Goal: Complete application form: Complete application form

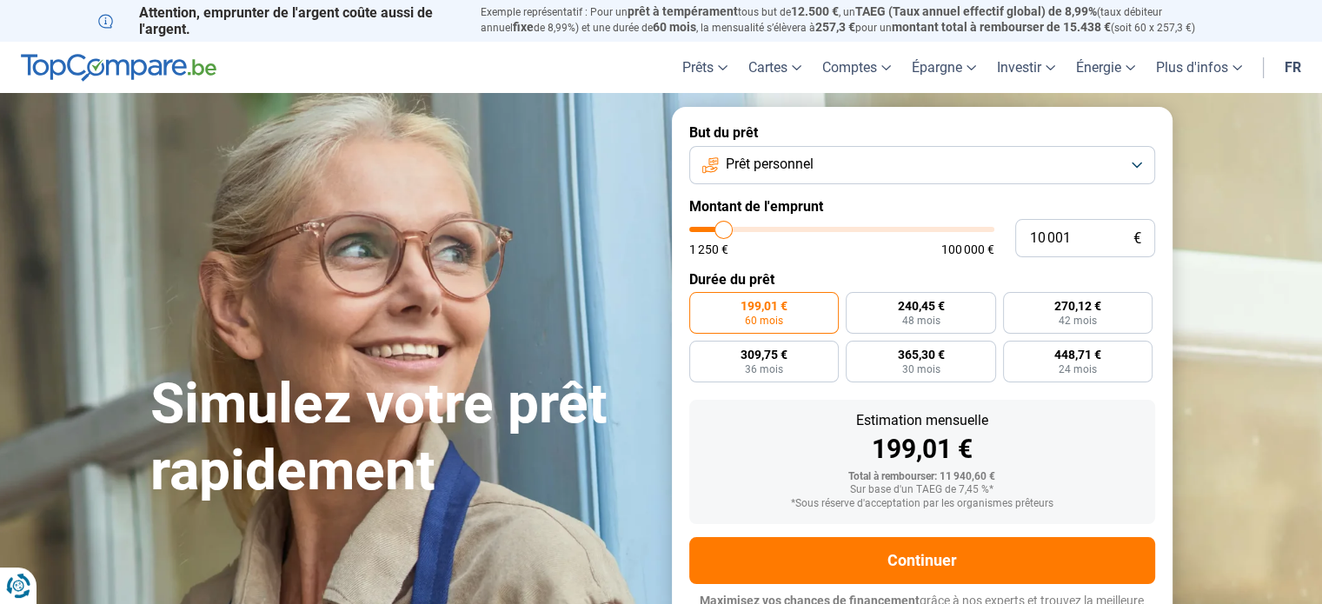
type input "57 250"
type input "57250"
click at [861, 228] on input "range" at bounding box center [841, 229] width 305 height 5
radio input "false"
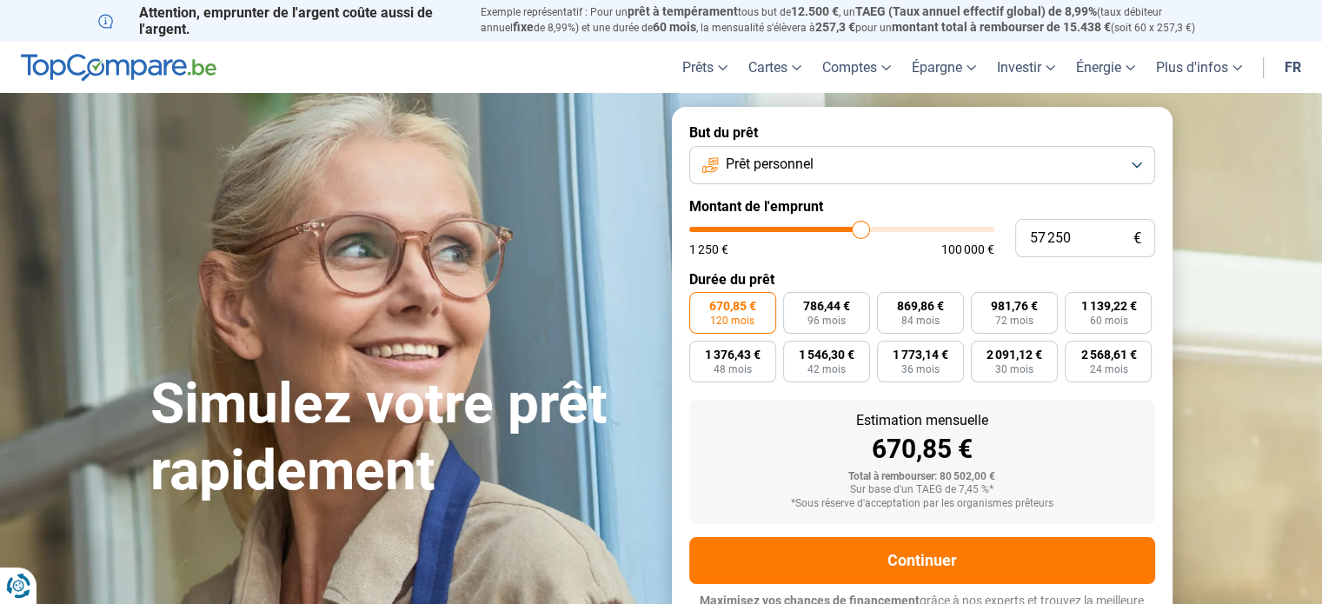
scroll to position [23, 0]
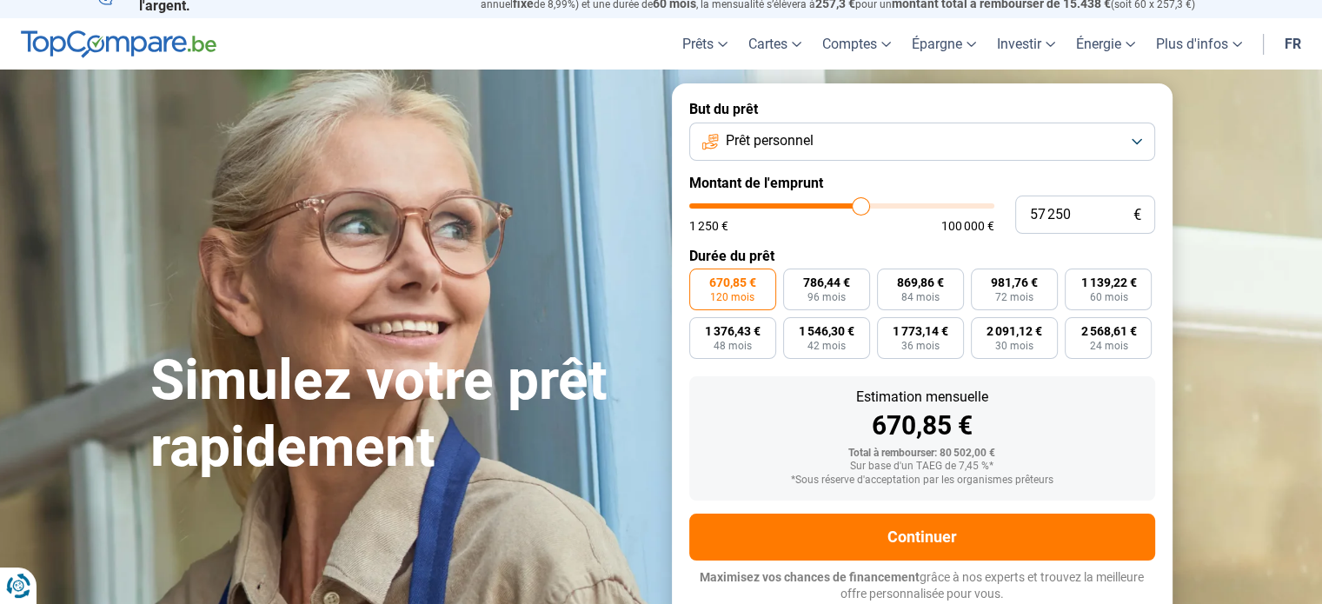
type input "27 000"
type input "27000"
click at [772, 203] on input "range" at bounding box center [841, 205] width 305 height 5
type input "34 500"
type input "34500"
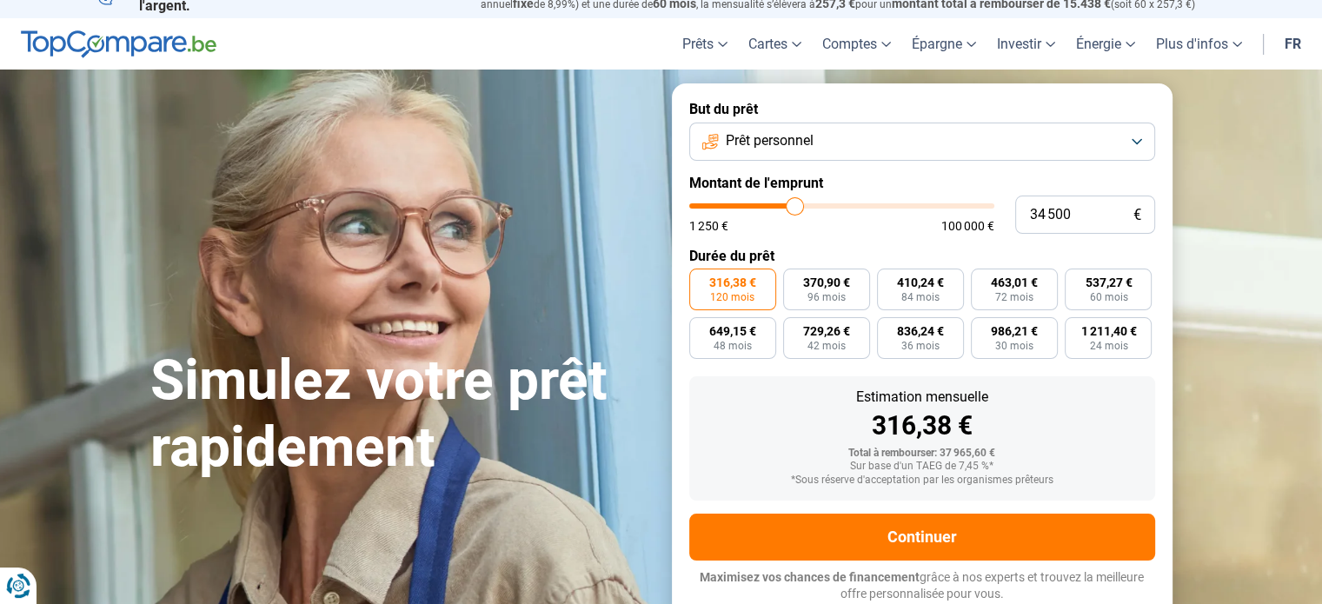
click at [794, 203] on input "range" at bounding box center [841, 205] width 305 height 5
type input "1 250"
type input "1250"
click at [693, 208] on input "range" at bounding box center [841, 205] width 305 height 5
radio input "true"
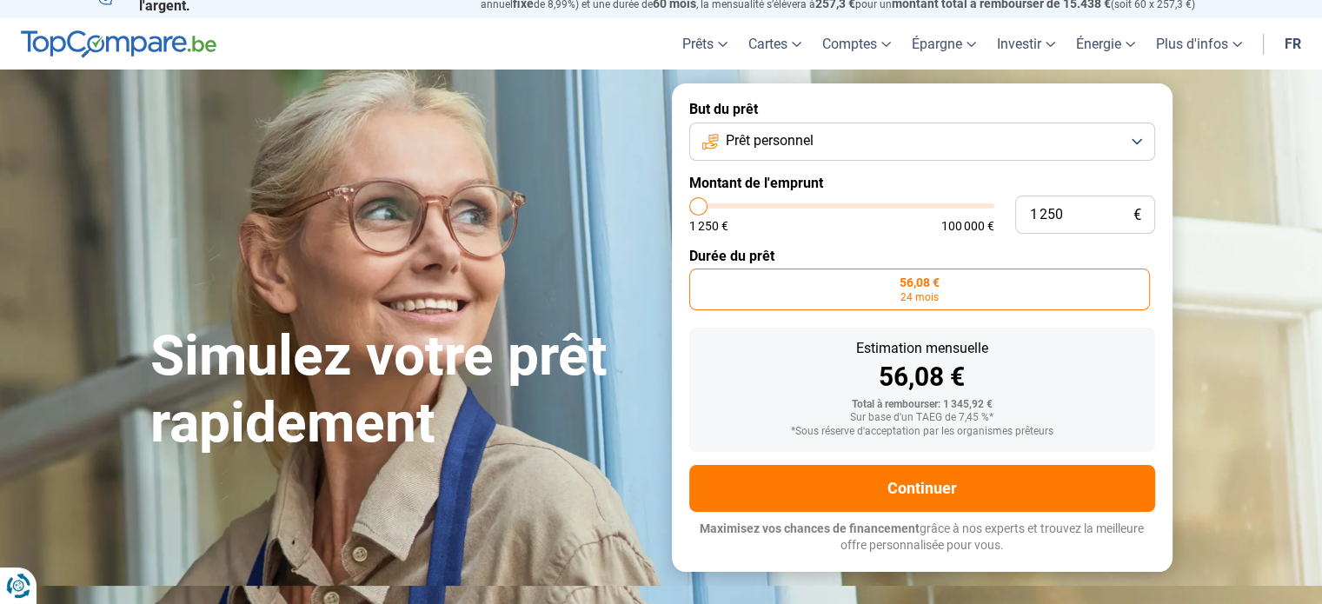
click at [693, 208] on input "range" at bounding box center [841, 205] width 305 height 5
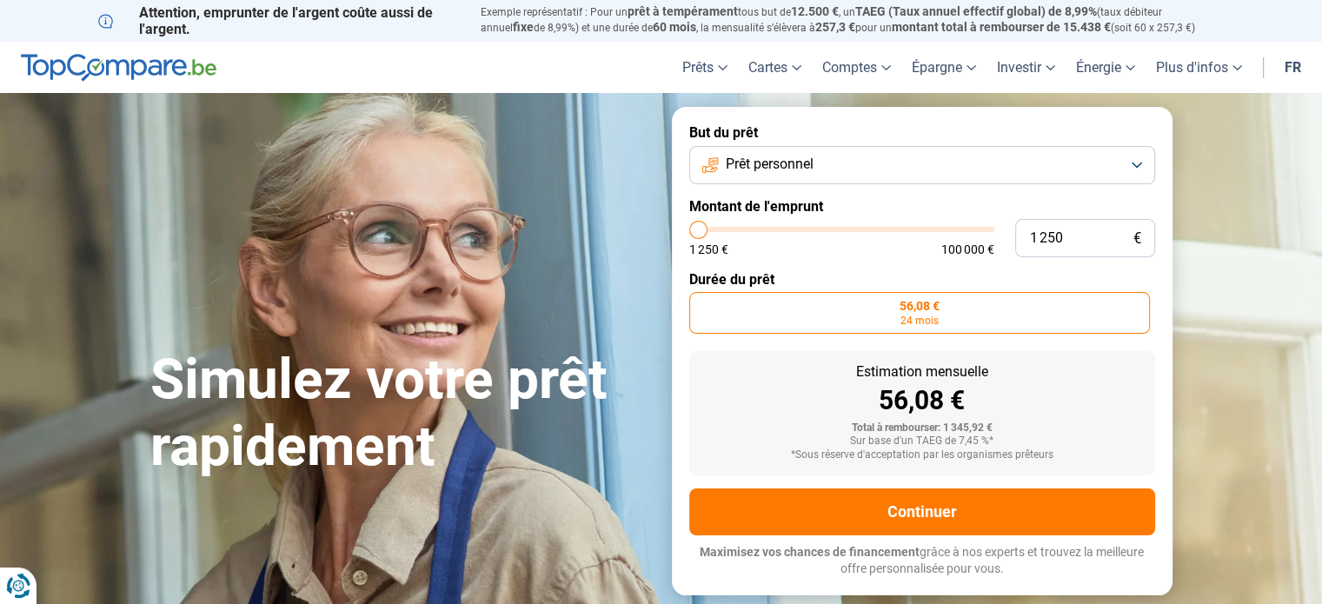
type input "5 000"
type input "5000"
click at [708, 227] on input "range" at bounding box center [841, 229] width 305 height 5
radio input "false"
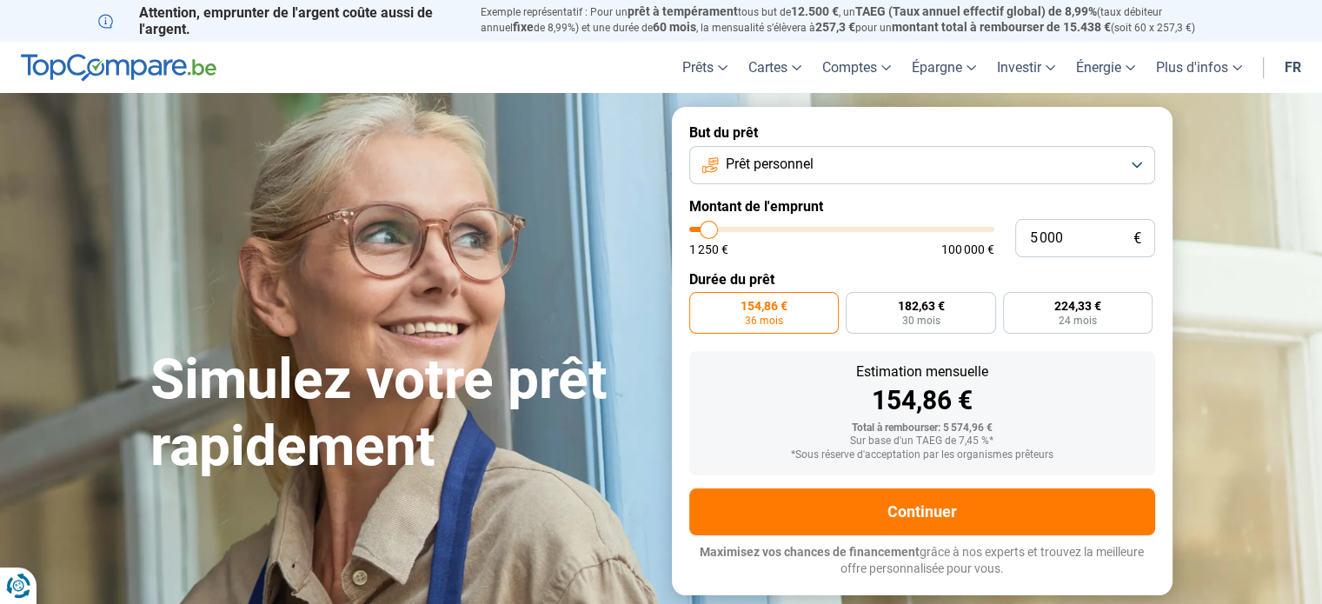
type input "10 250"
type input "10250"
click at [723, 227] on input "range" at bounding box center [841, 229] width 305 height 5
radio input "false"
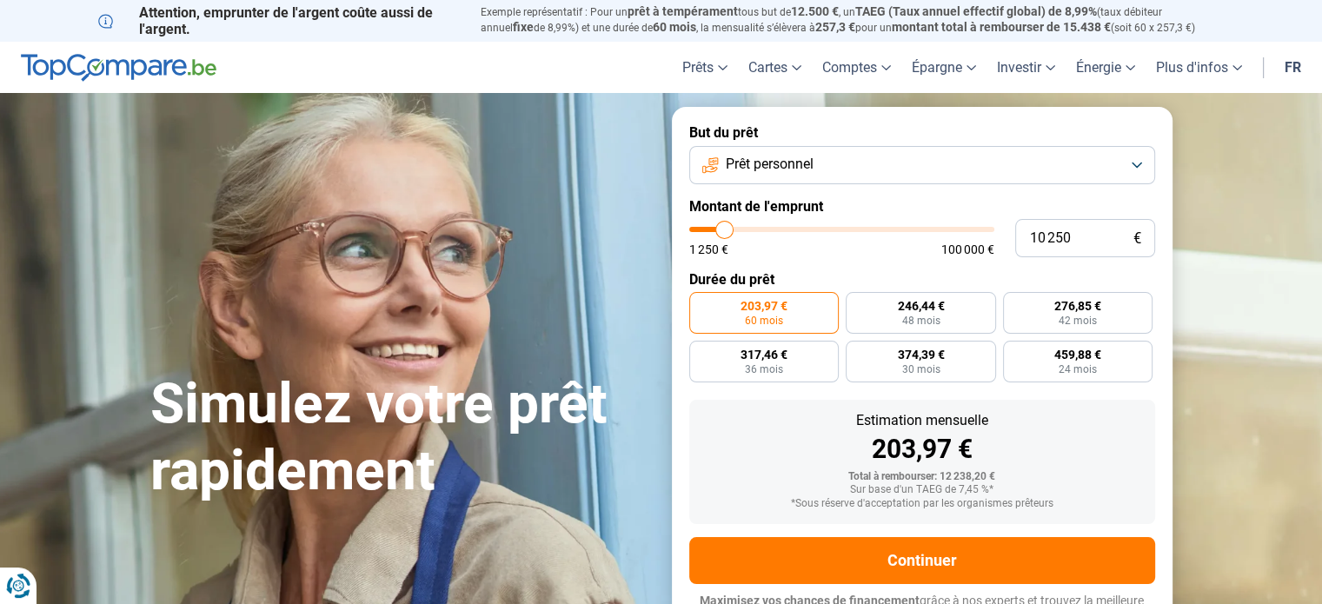
scroll to position [23, 0]
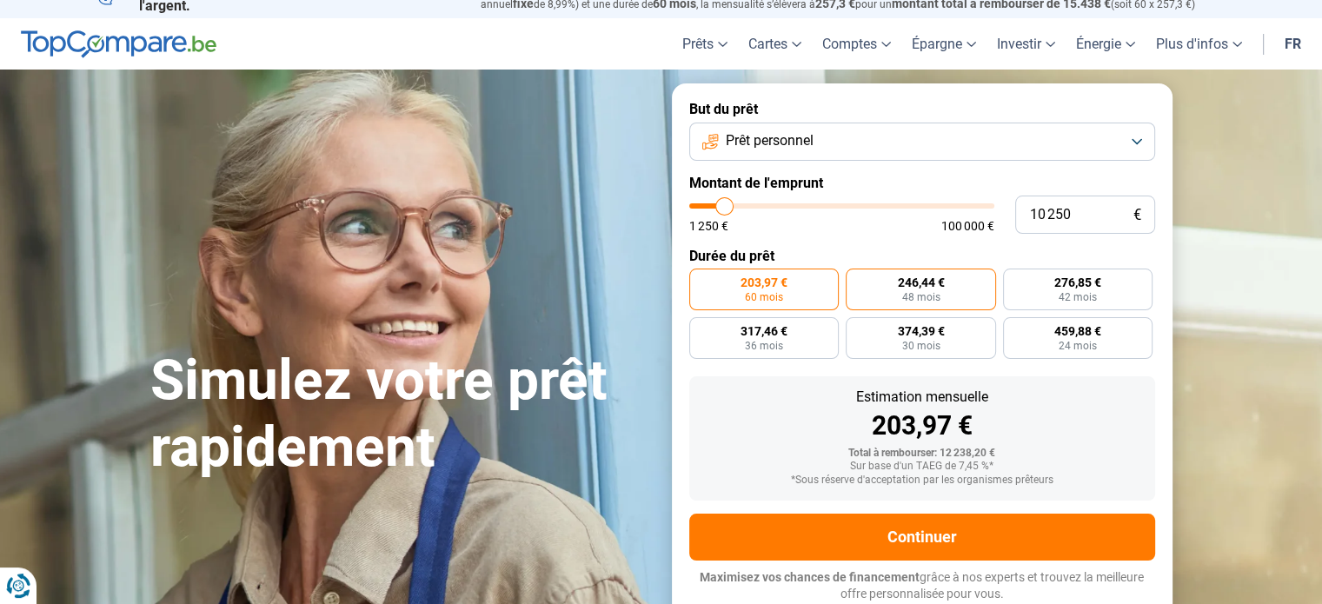
click at [912, 289] on span "246,44 €" at bounding box center [920, 282] width 47 height 12
click at [857, 280] on input "246,44 € 48 mois" at bounding box center [851, 274] width 11 height 11
radio input "true"
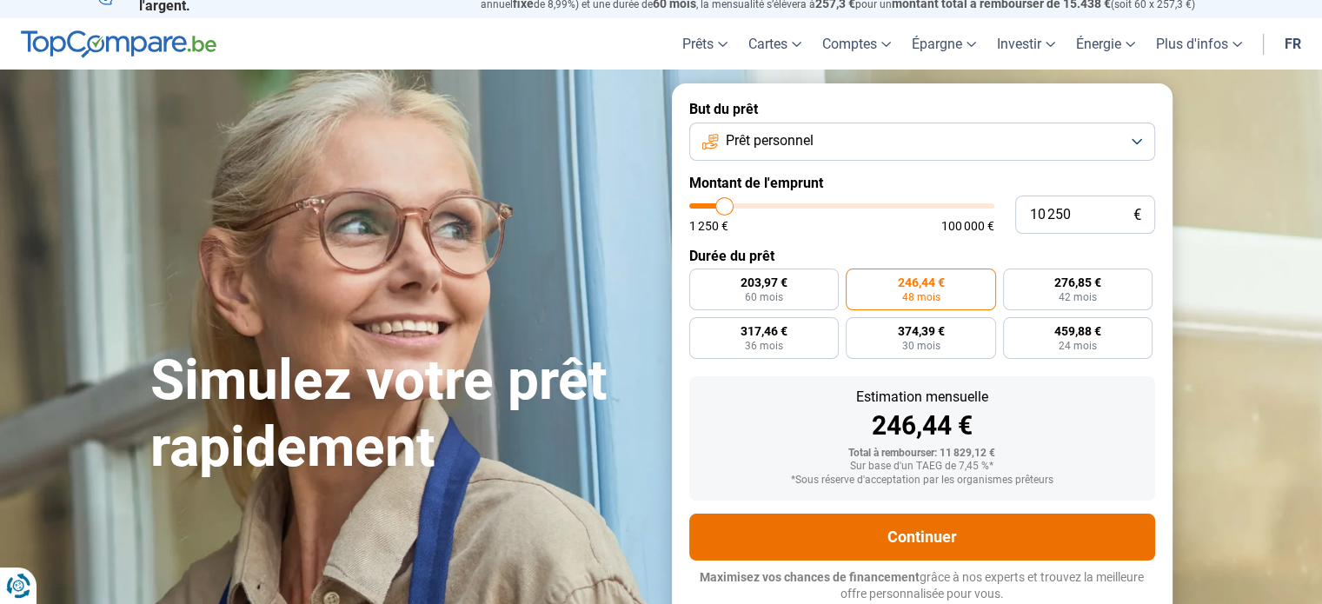
click at [914, 524] on button "Continuer" at bounding box center [922, 537] width 466 height 47
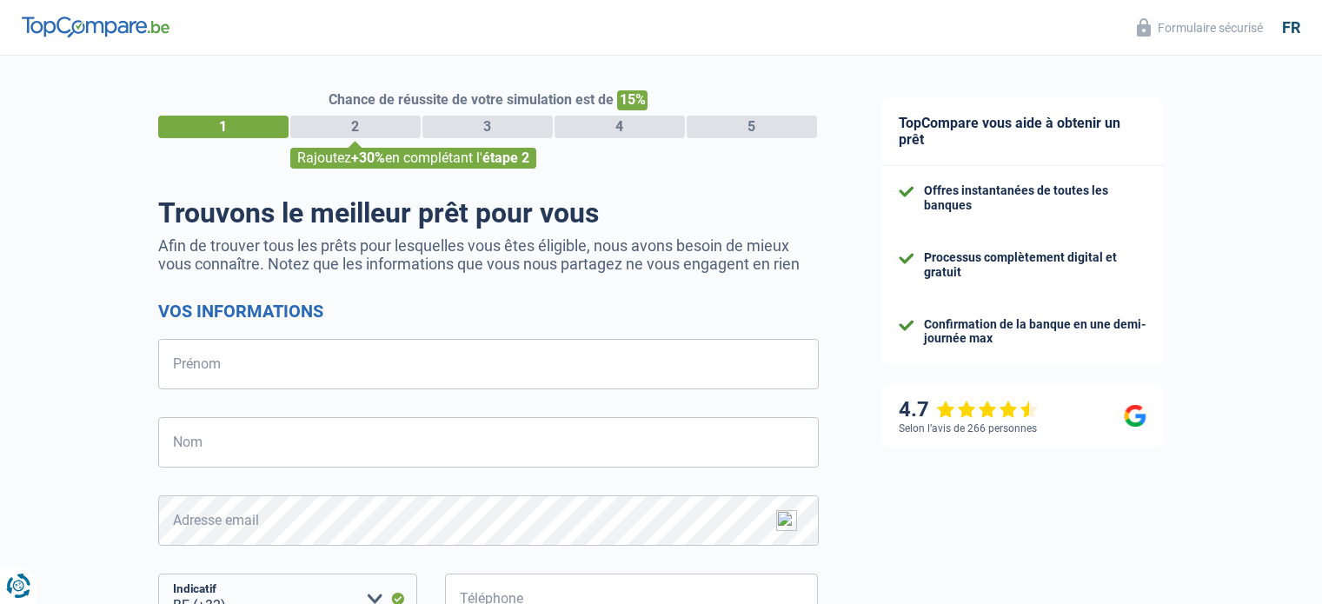
select select "32"
click at [612, 366] on input "Prénom" at bounding box center [488, 364] width 661 height 50
type input "mathieu"
type input "lagache"
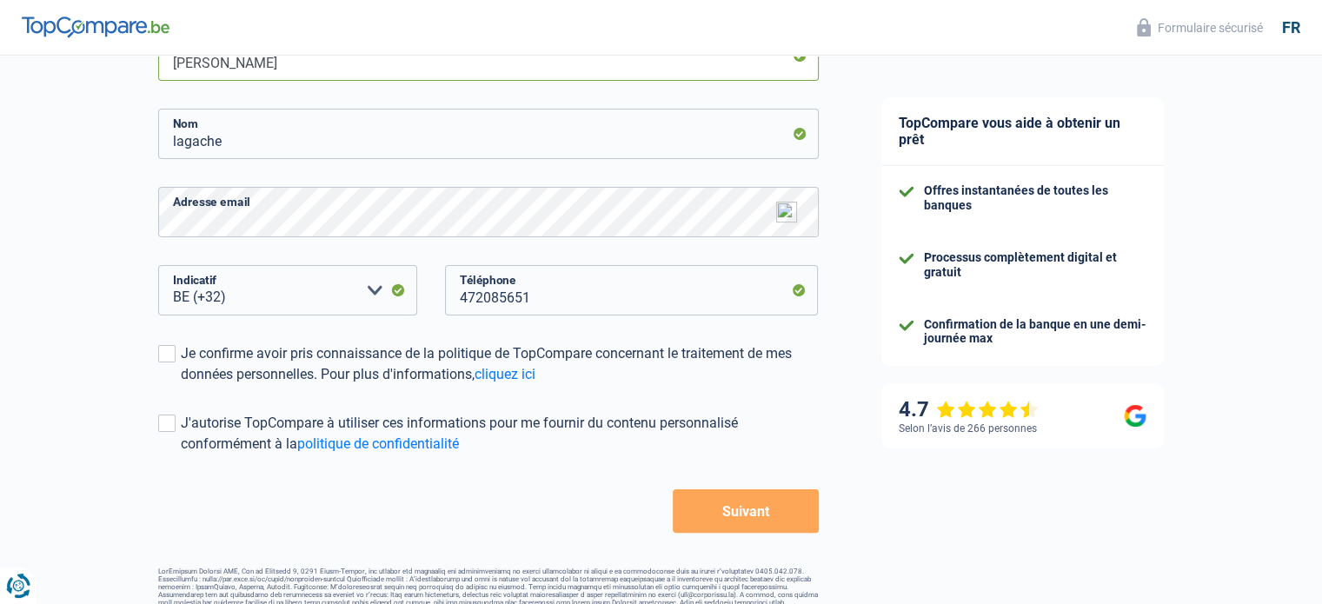
scroll to position [313, 0]
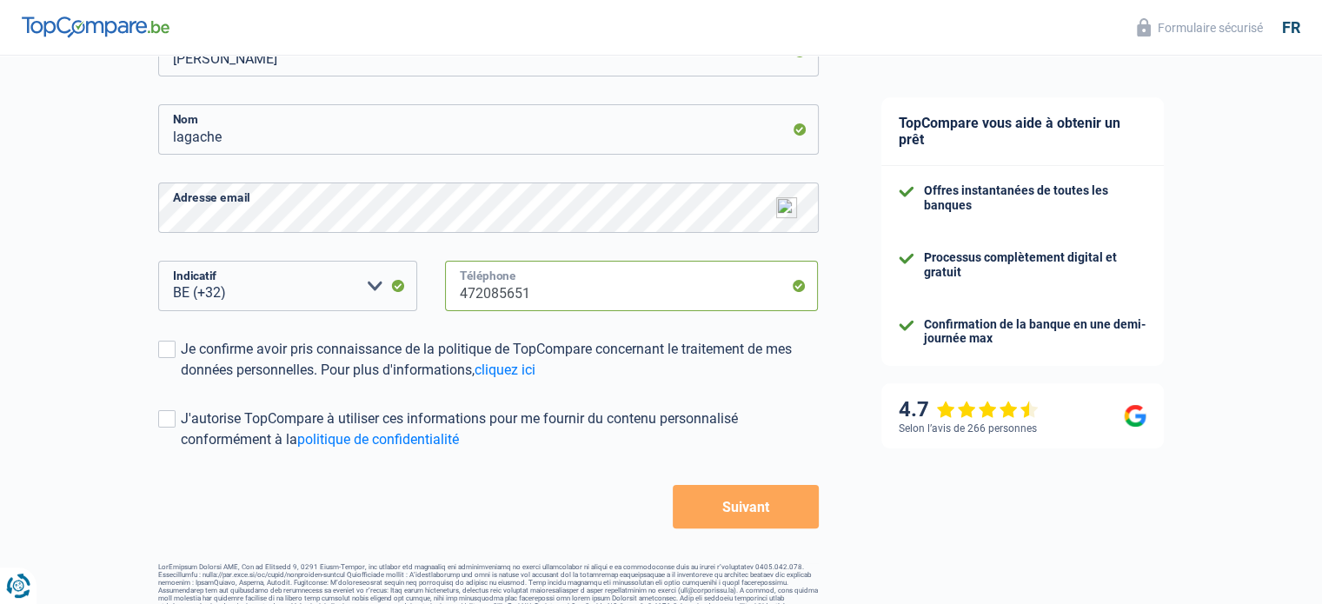
click at [550, 298] on input "472085651" at bounding box center [632, 286] width 374 height 50
type input "470795620"
click at [171, 343] on span at bounding box center [166, 349] width 17 height 17
click at [181, 381] on input "Je confirme avoir pris connaissance de la politique de TopCompare concernant le…" at bounding box center [181, 381] width 0 height 0
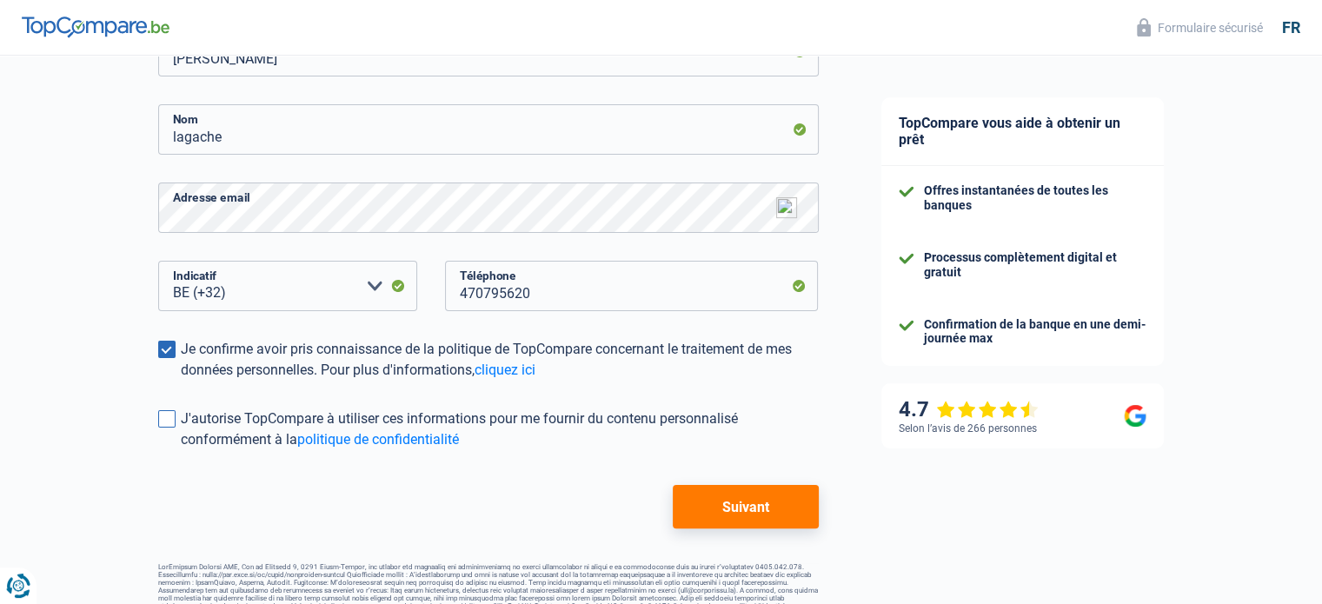
click at [166, 422] on span at bounding box center [166, 418] width 17 height 17
click at [181, 450] on input "J'autorise TopCompare à utiliser ces informations pour me fournir du contenu pe…" at bounding box center [181, 450] width 0 height 0
click at [769, 503] on button "Suivant" at bounding box center [745, 506] width 145 height 43
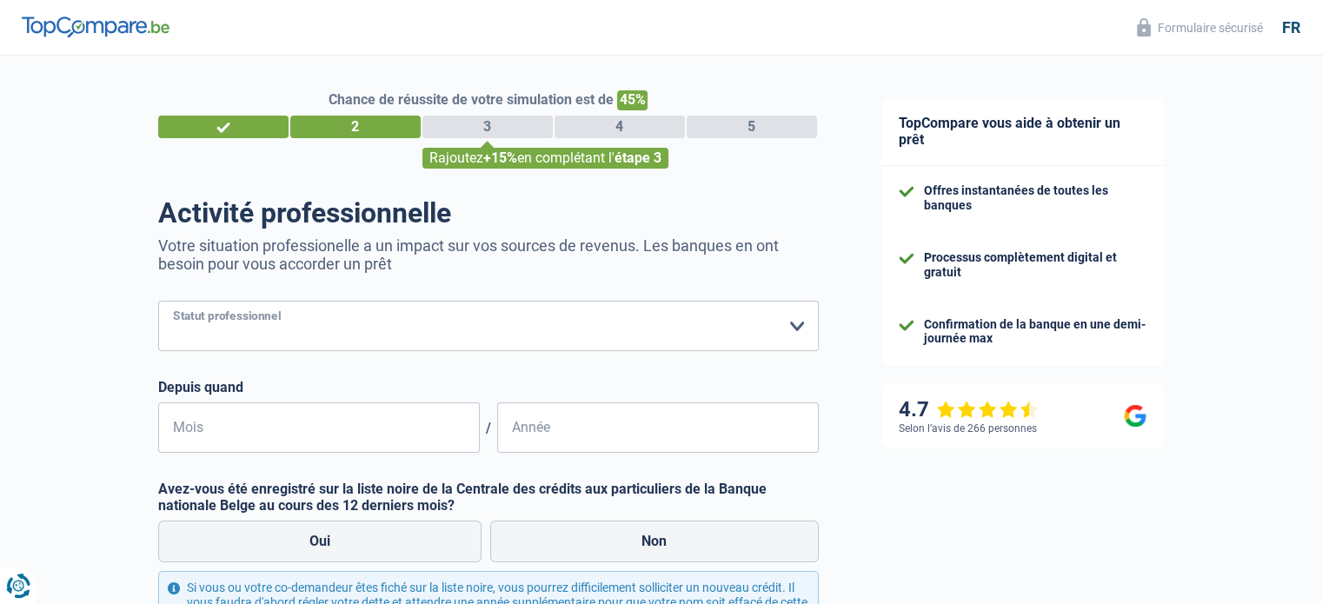
click at [794, 319] on select "Ouvrier Employé privé Employé public Invalide Indépendant Pensionné Chômeur Mut…" at bounding box center [488, 326] width 661 height 50
select select "worker"
click at [158, 302] on select "Ouvrier Employé privé Employé public Invalide Indépendant Pensionné Chômeur Mut…" at bounding box center [488, 326] width 661 height 50
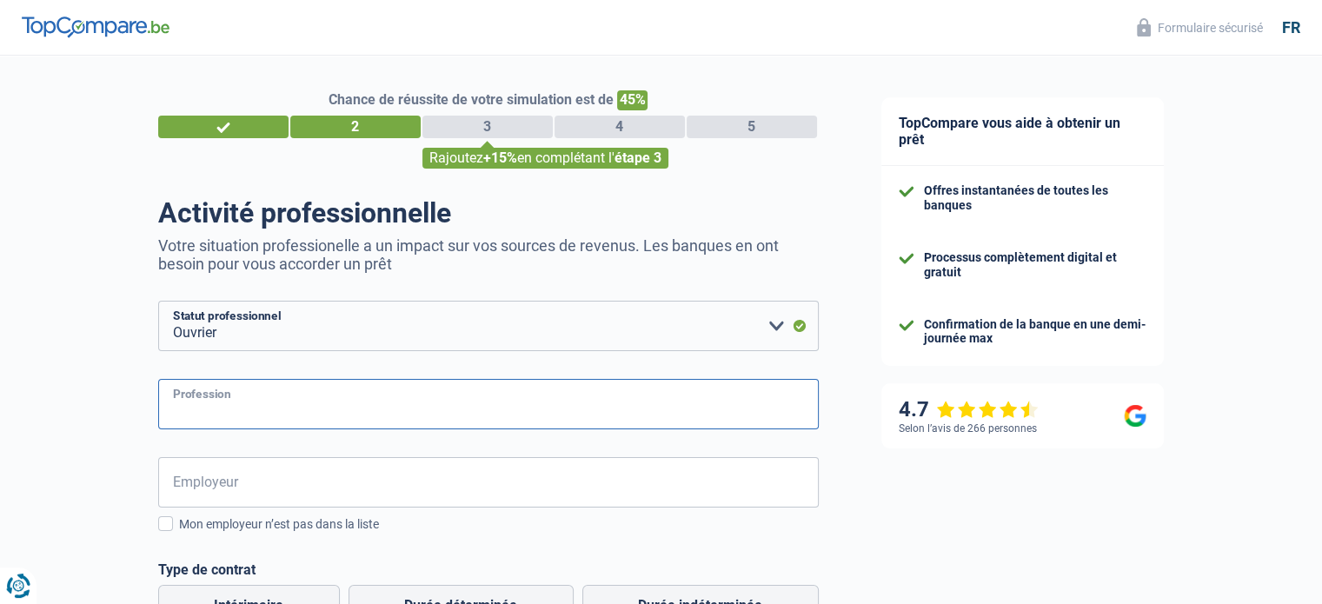
click at [438, 398] on input "Profession" at bounding box center [488, 404] width 661 height 50
type input "technicien de surface"
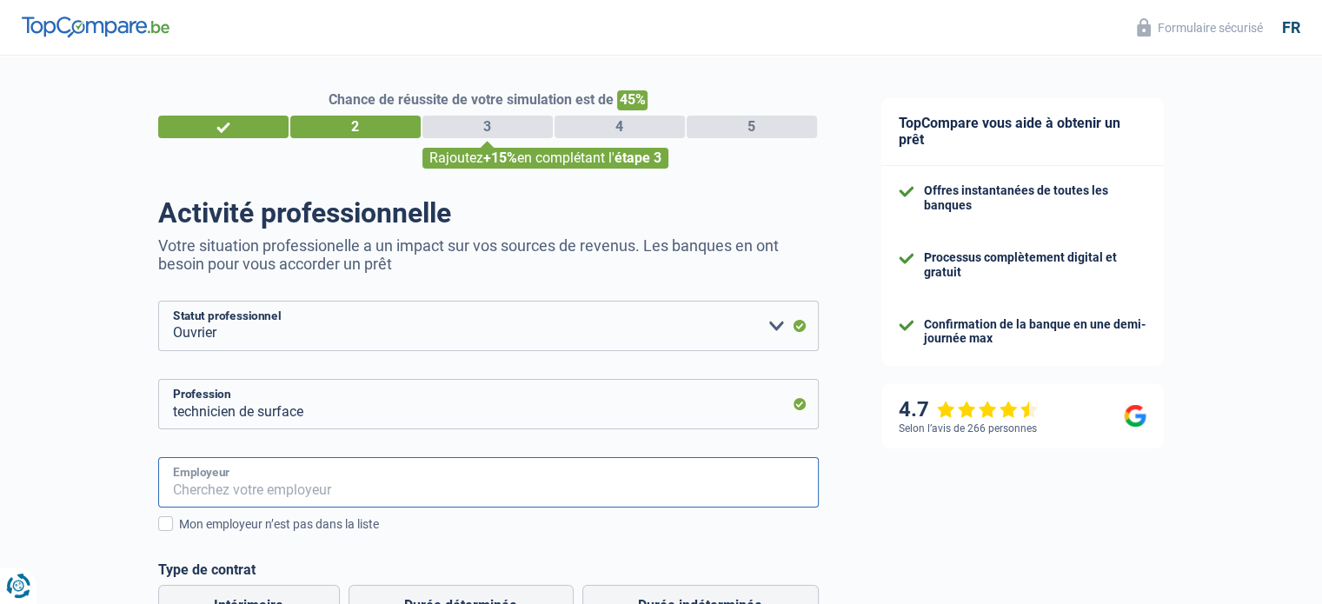
click at [368, 486] on input "Employeur" at bounding box center [488, 482] width 661 height 50
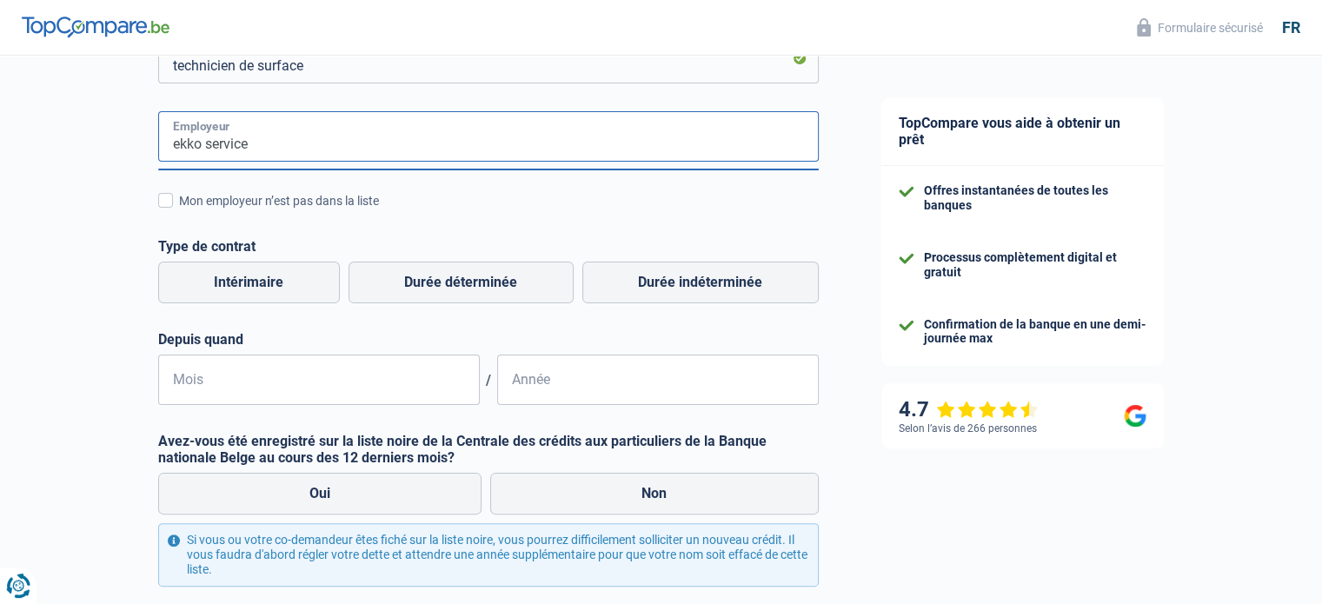
scroll to position [348, 0]
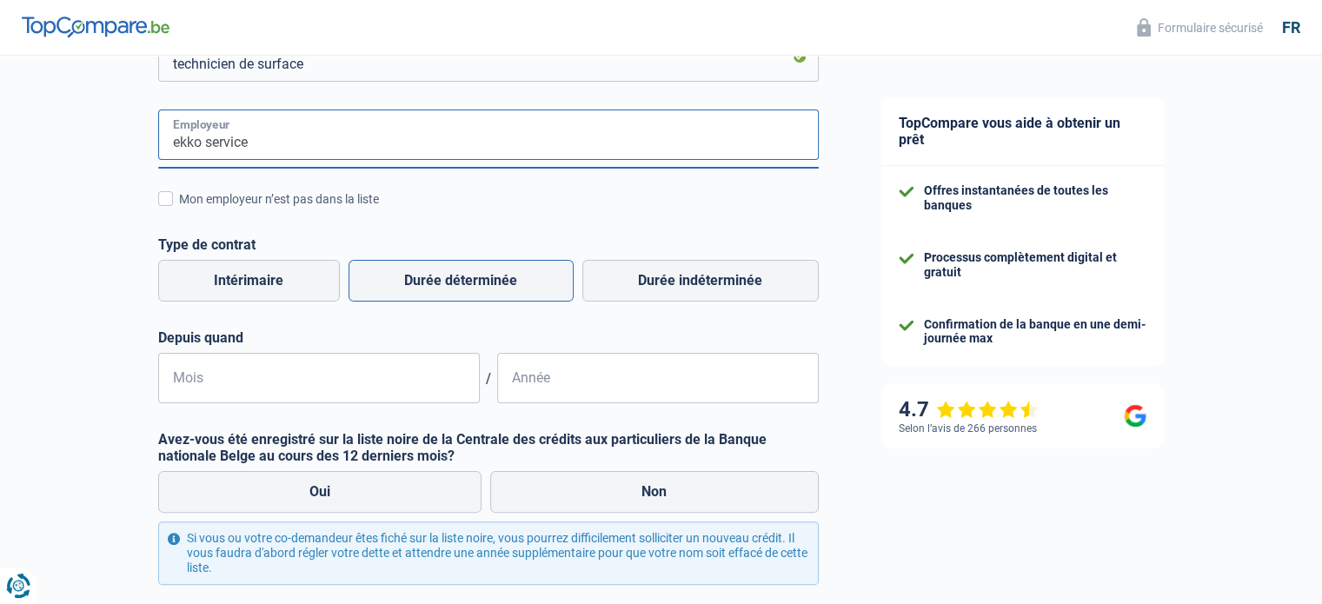
type input "ekko service"
click at [515, 289] on label "Durée déterminée" at bounding box center [461, 281] width 225 height 42
click at [515, 289] on input "Durée déterminée" at bounding box center [461, 281] width 225 height 42
radio input "true"
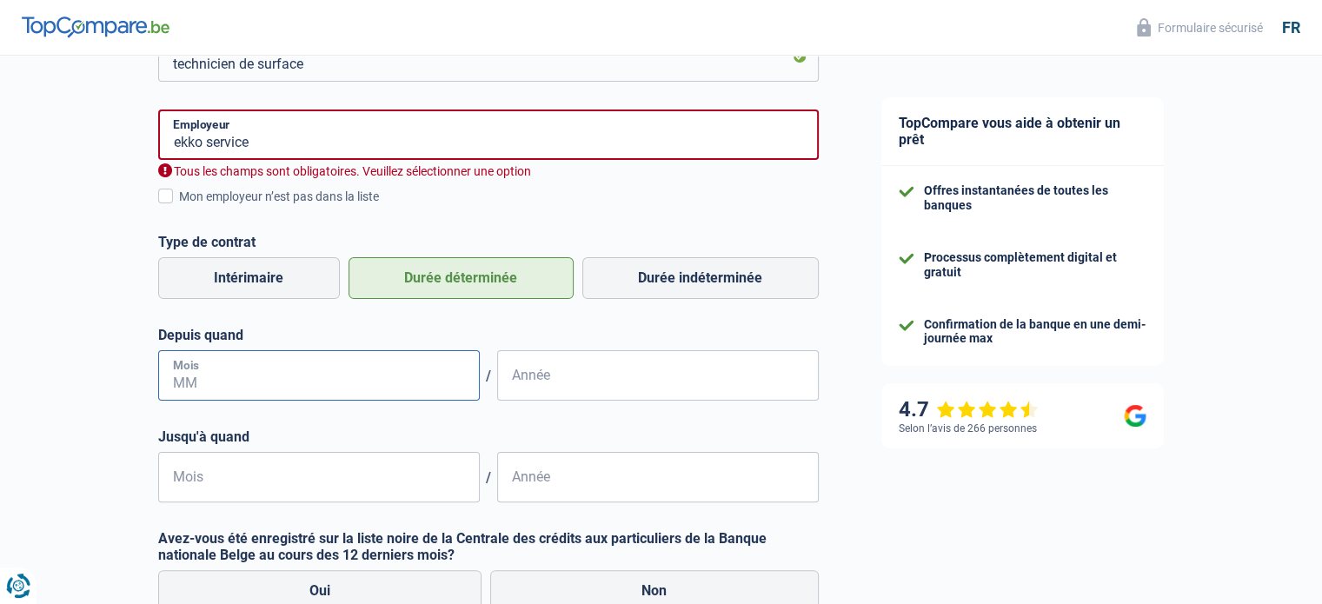
click at [233, 379] on input "Mois" at bounding box center [319, 375] width 322 height 50
click at [646, 274] on label "Durée indéterminée" at bounding box center [700, 278] width 236 height 42
click at [646, 274] on input "Durée indéterminée" at bounding box center [700, 278] width 236 height 42
radio input "true"
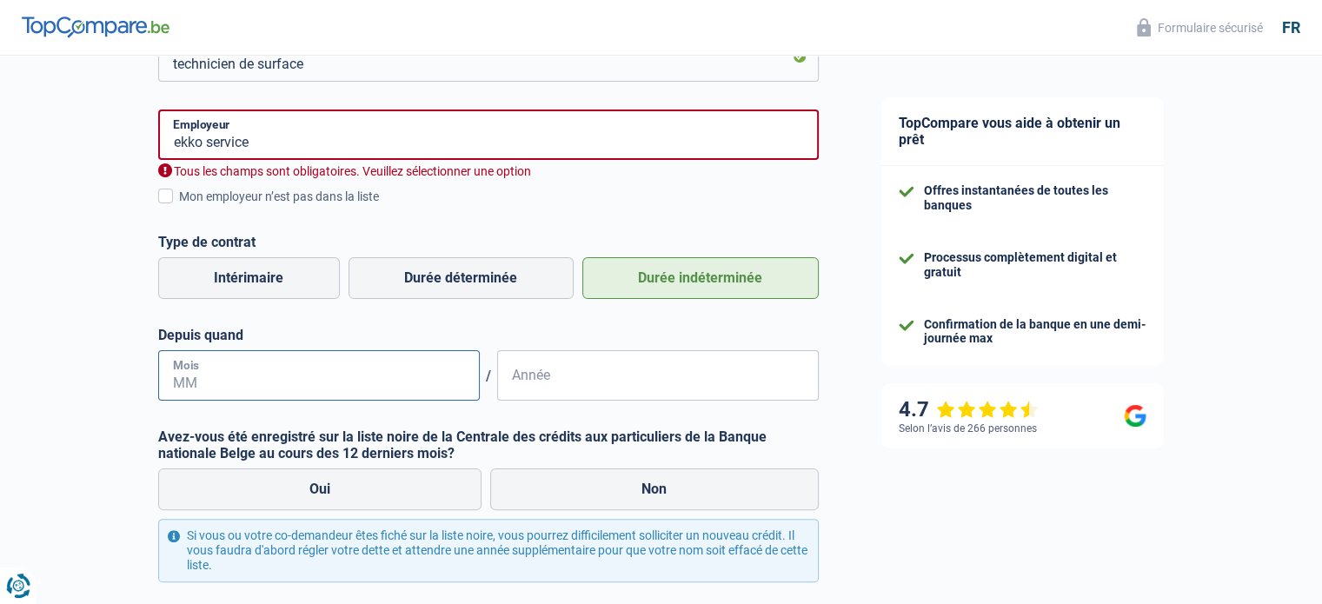
click at [223, 384] on input "Mois" at bounding box center [319, 375] width 322 height 50
type input "10"
type input "2023"
click at [595, 500] on label "Non" at bounding box center [654, 489] width 329 height 42
click at [595, 500] on input "Non" at bounding box center [654, 489] width 329 height 42
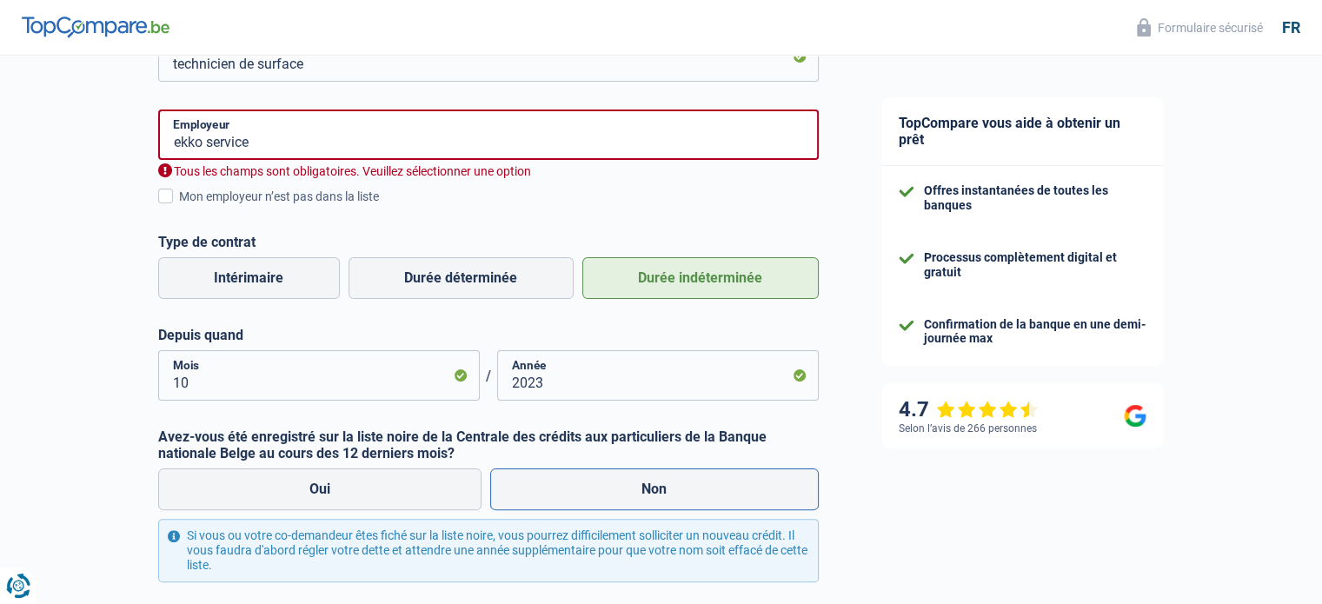
radio input "true"
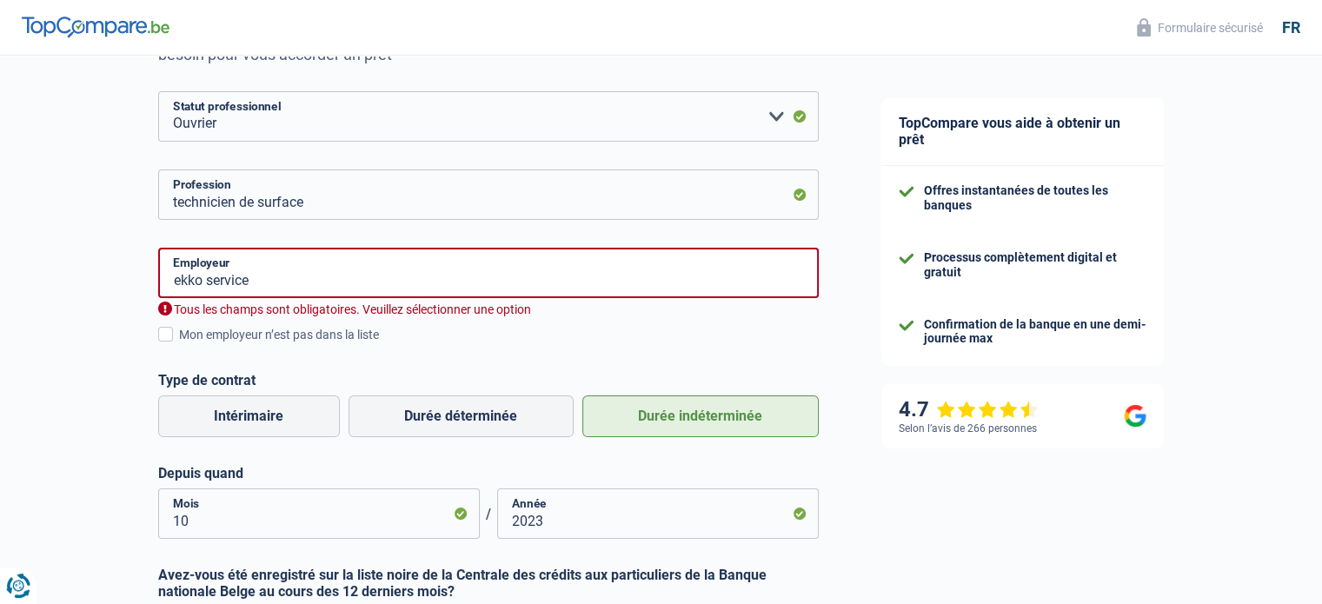
scroll to position [174, 0]
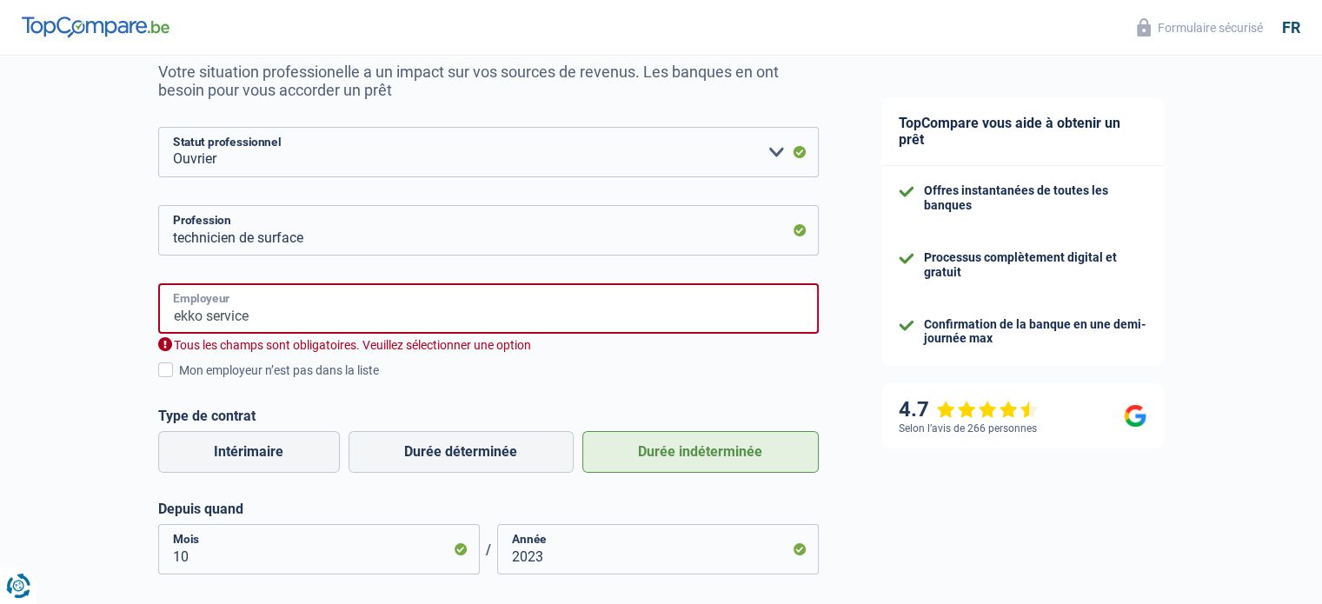
click at [270, 312] on input "ekko service" at bounding box center [488, 308] width 661 height 50
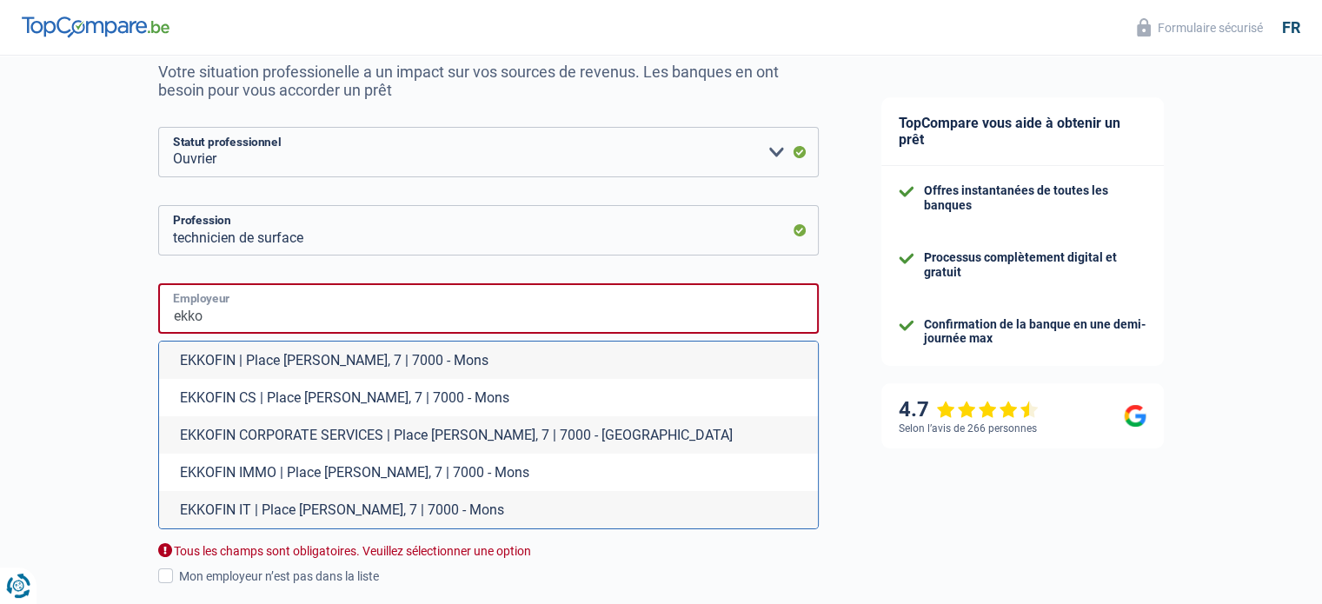
type input "ekko"
click at [130, 402] on div "Chance de réussite de votre simulation est de 45% 1 2 3 4 5 Rajoutez +15% en co…" at bounding box center [425, 506] width 850 height 1262
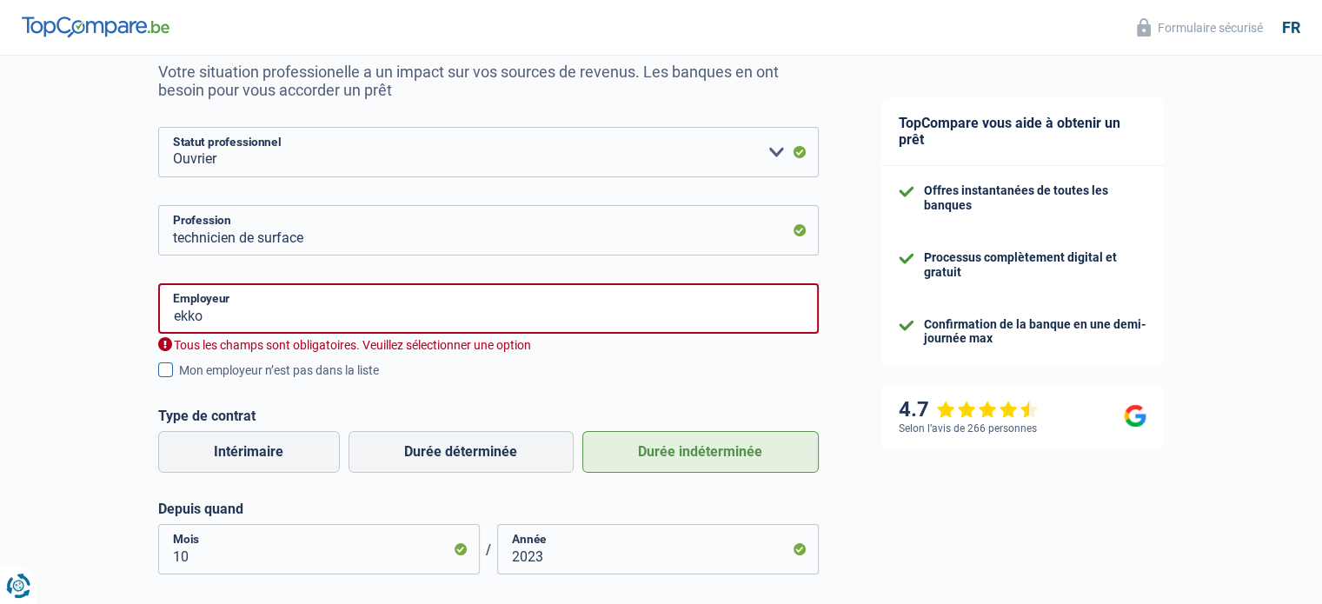
click at [169, 370] on span at bounding box center [165, 369] width 15 height 15
click at [179, 380] on input "Mon employeur n’est pas dans la liste" at bounding box center [179, 380] width 0 height 0
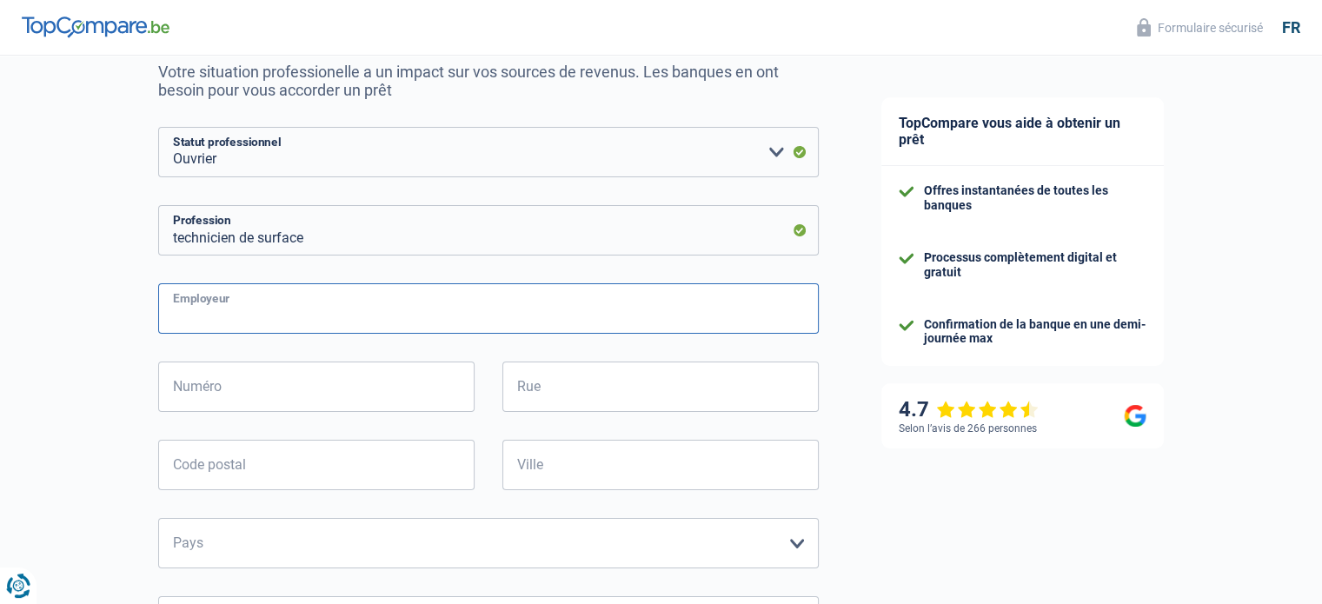
click at [265, 318] on input "Employeur" at bounding box center [488, 308] width 661 height 50
type input "ekko"
click at [240, 395] on input "Numéro" at bounding box center [316, 387] width 316 height 50
type input "70"
click at [552, 388] on input "Rue" at bounding box center [660, 387] width 316 height 50
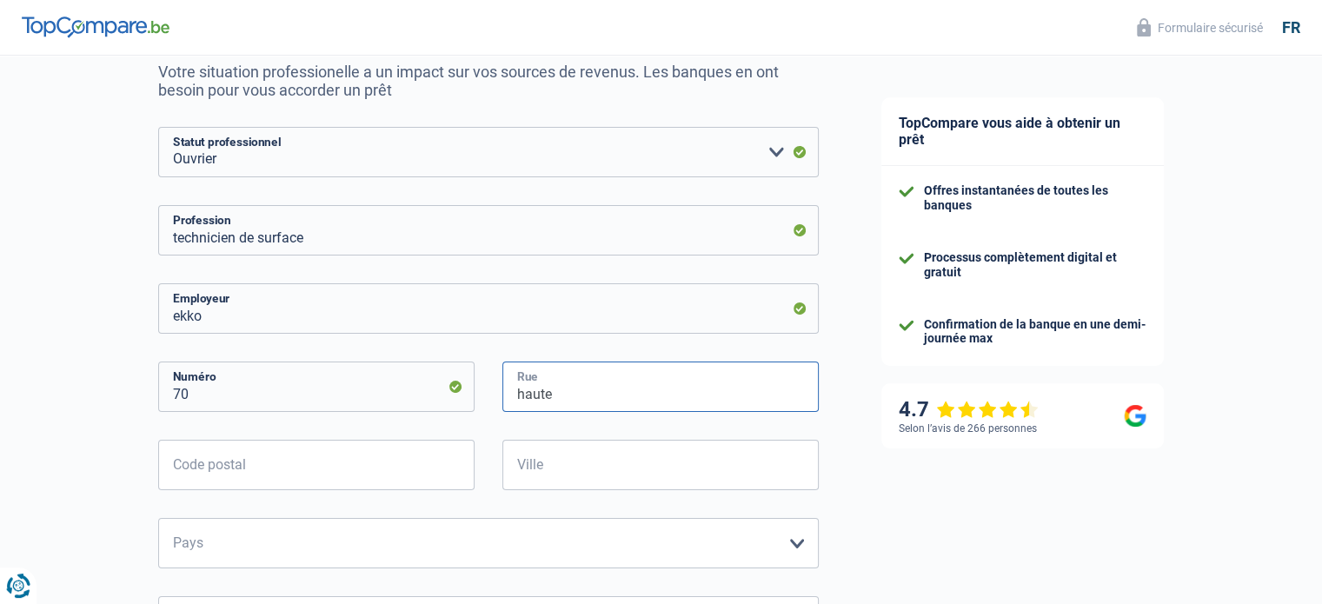
type input "haute"
click at [404, 454] on input "Code postal" at bounding box center [316, 465] width 316 height 50
type input "7910"
click at [728, 460] on input "Ville" at bounding box center [660, 465] width 316 height 50
type input "anvaing"
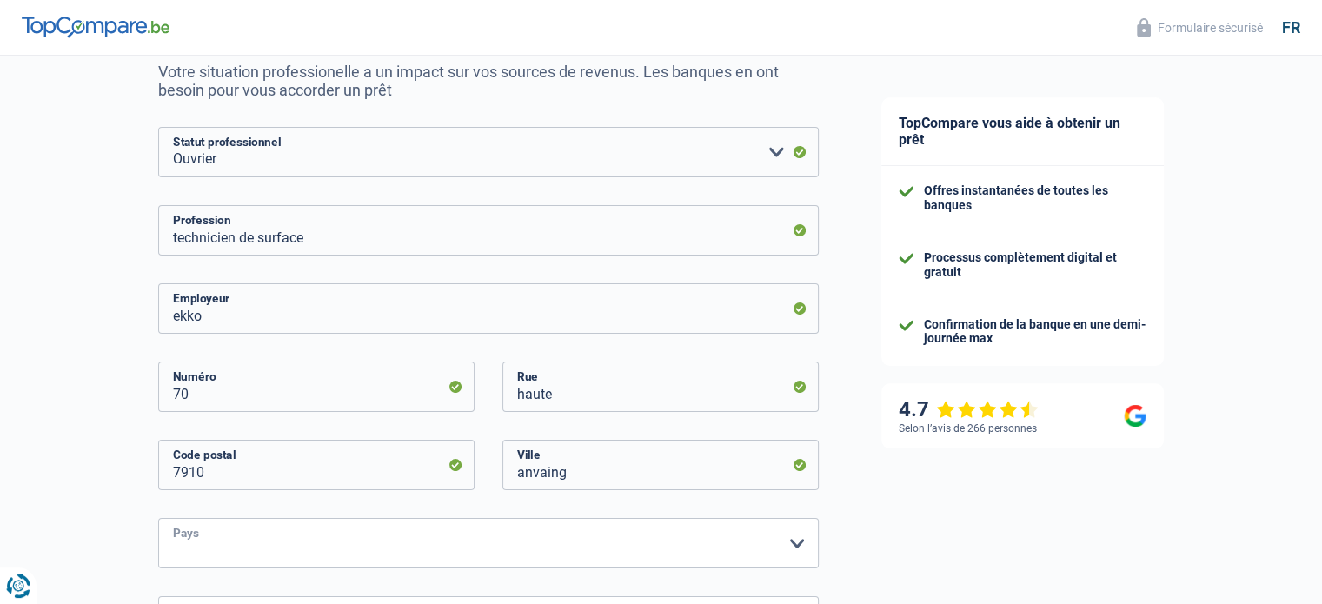
click at [511, 550] on select "Belgique France Allemagne Italie Luxembourg Pays-Bas Espagne Suisse Veuillez sé…" at bounding box center [488, 543] width 661 height 50
select select "BE"
click at [158, 519] on select "Belgique France Allemagne Italie Luxembourg Pays-Bas Espagne Suisse Veuillez sé…" at bounding box center [488, 543] width 661 height 50
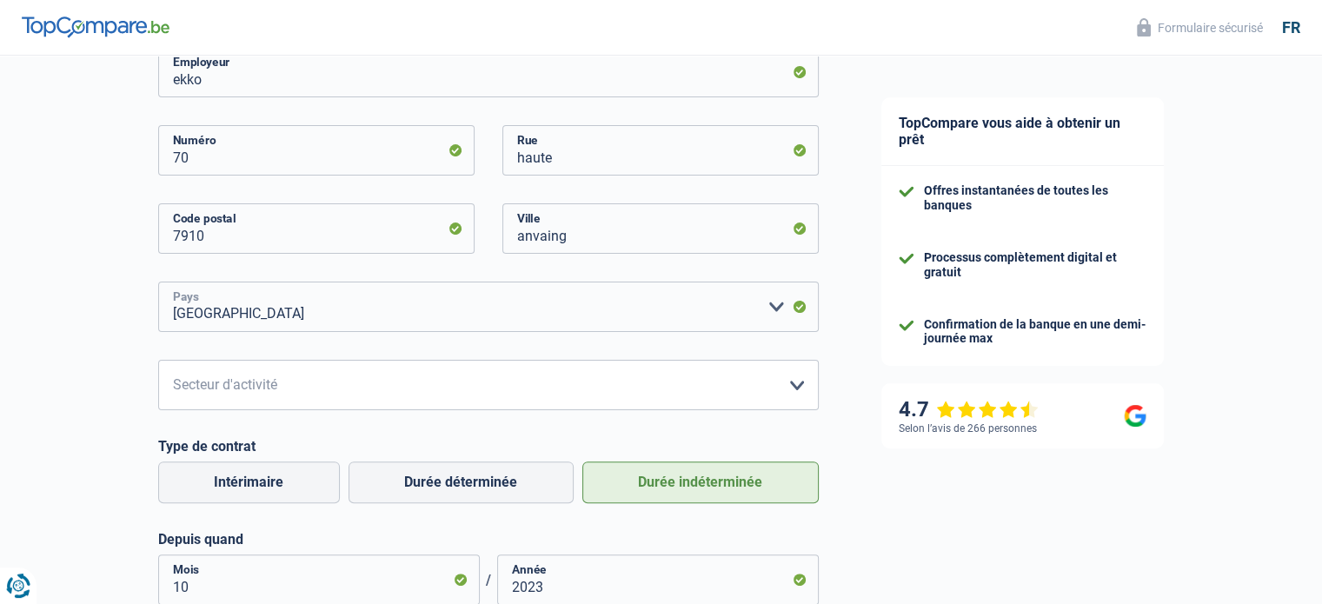
scroll to position [452, 0]
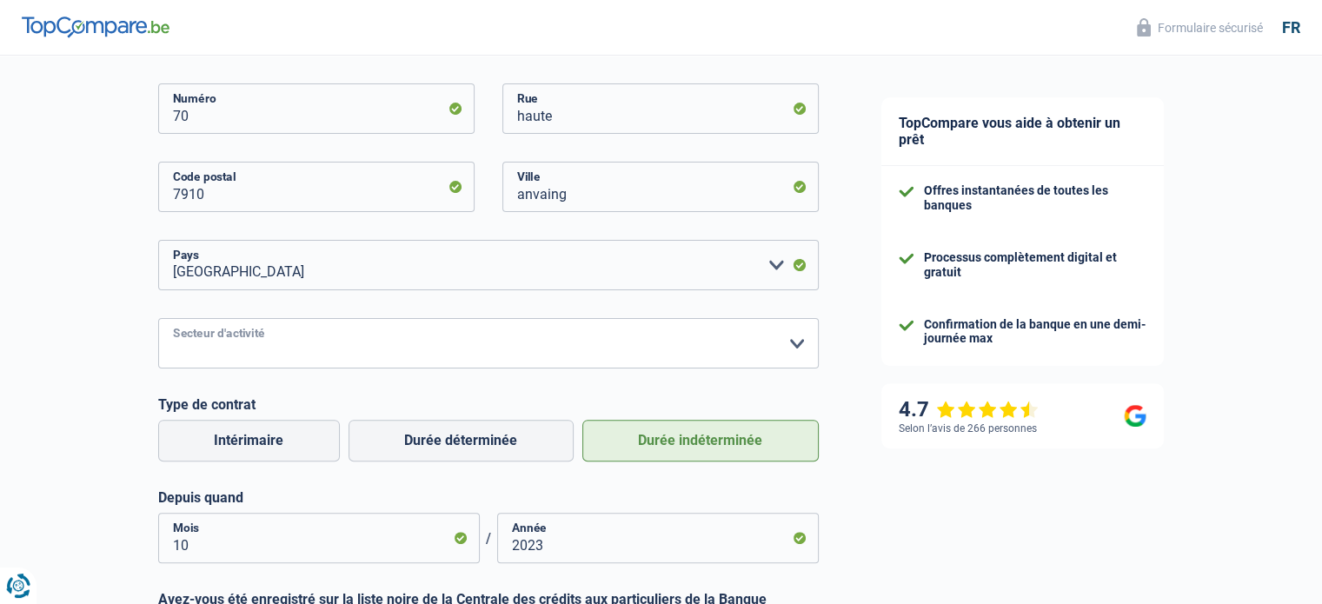
click at [791, 340] on select "Agriculture/Pêche Industrie Horeca Courier/Fitness/Taxi Construction Banques/As…" at bounding box center [488, 343] width 661 height 50
select select "bigCompanies"
click at [158, 319] on select "Agriculture/Pêche Industrie Horeca Courier/Fitness/Taxi Construction Banques/As…" at bounding box center [488, 343] width 661 height 50
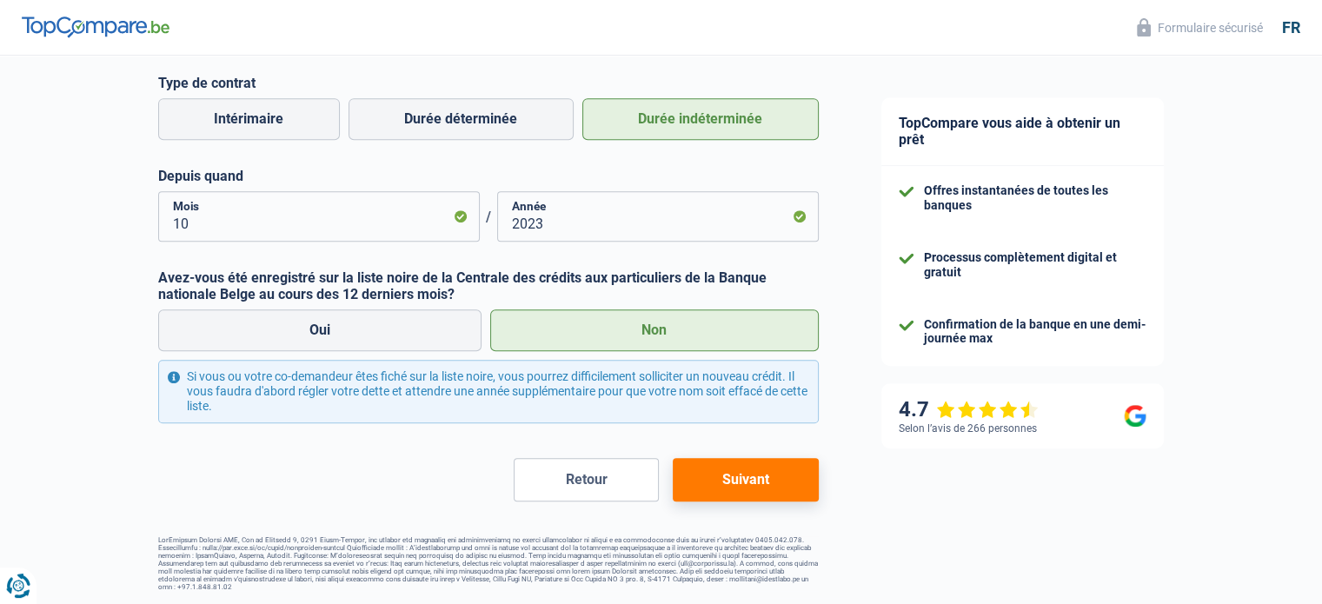
scroll to position [774, 0]
click at [774, 482] on button "Suivant" at bounding box center [745, 478] width 145 height 43
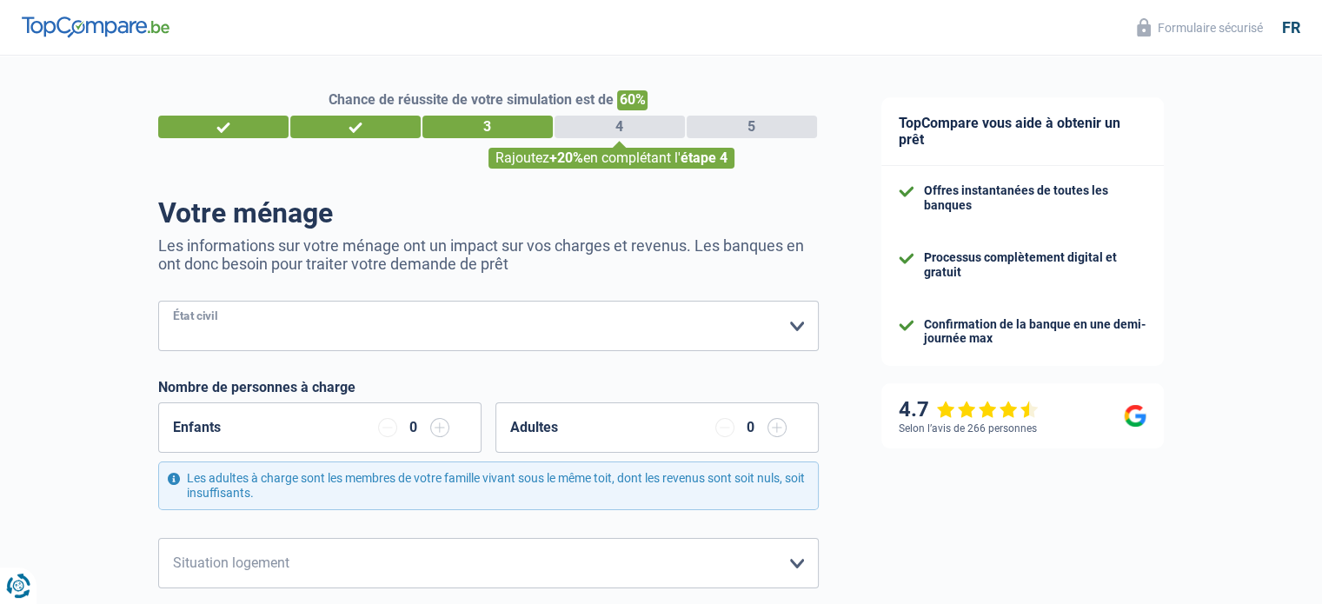
click at [794, 340] on select "Célibataire Marié(e) Cohabitant(e) légal(e) Divorcé(e) Veuf(ve) Séparé (de fait…" at bounding box center [488, 326] width 661 height 50
select select "single"
click at [158, 302] on select "Célibataire Marié(e) Cohabitant(e) légal(e) Divorcé(e) Veuf(ve) Séparé (de fait…" at bounding box center [488, 326] width 661 height 50
click at [630, 562] on select "Locataire Propriétaire avec prêt hypothécaire Propriétaire sans prêt hypothécai…" at bounding box center [488, 563] width 661 height 50
select select "liveWithParents"
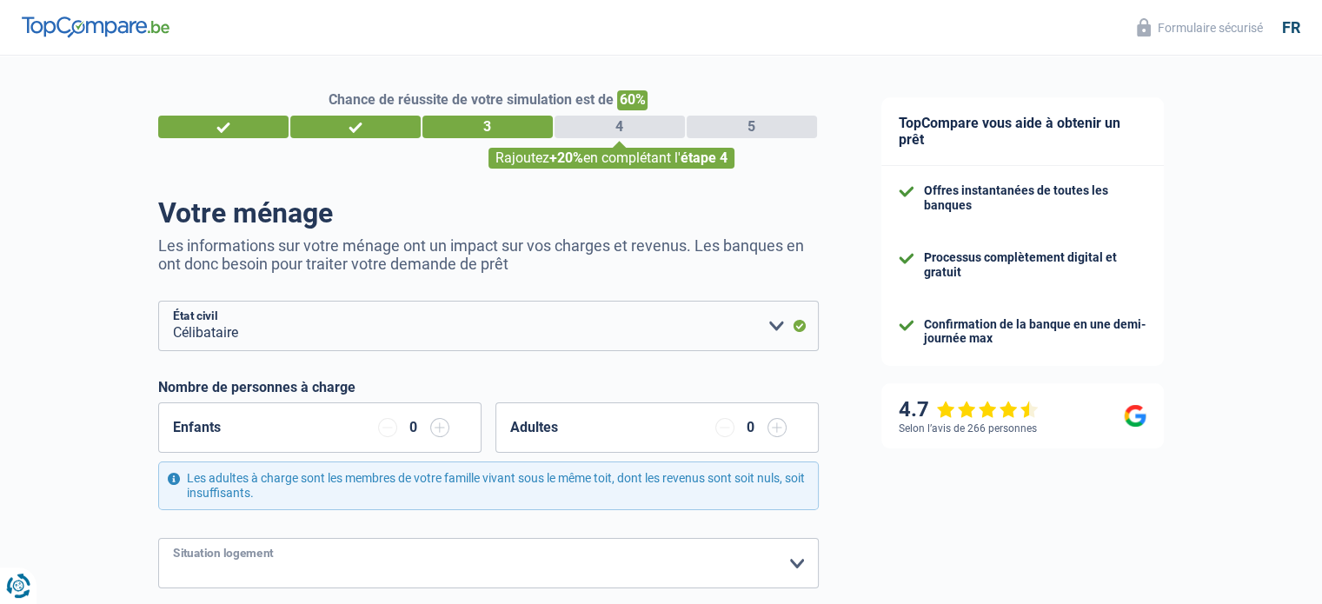
click at [158, 538] on select "Locataire Propriétaire avec prêt hypothécaire Propriétaire sans prêt hypothécai…" at bounding box center [488, 563] width 661 height 50
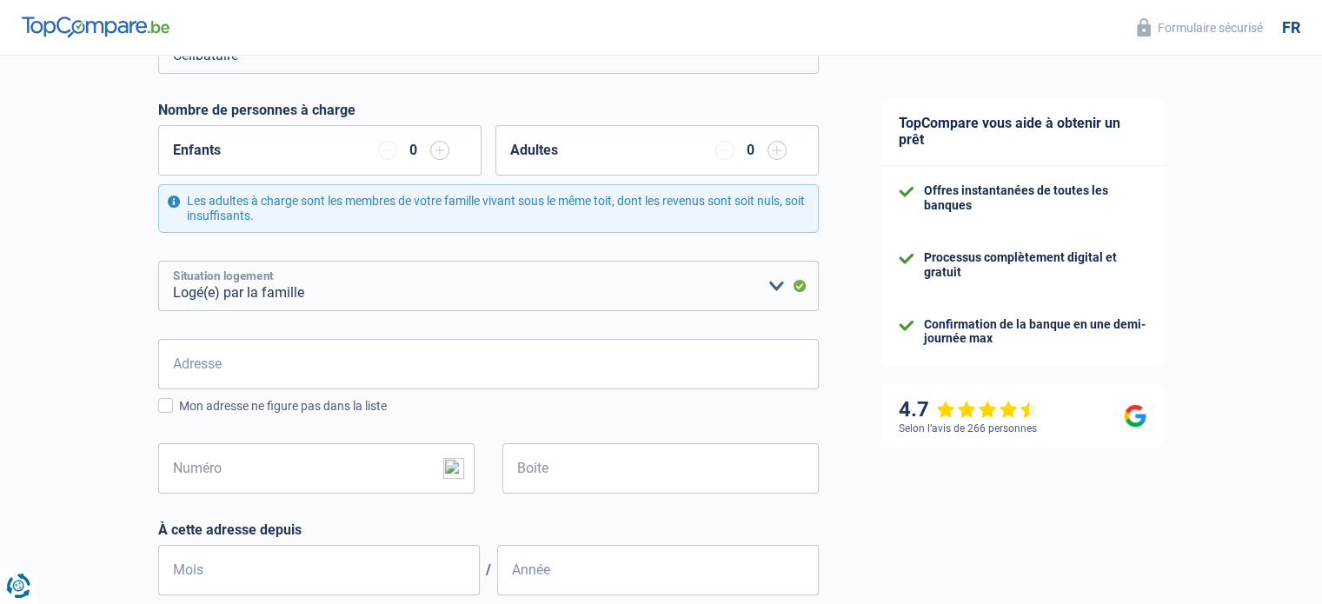
scroll to position [278, 0]
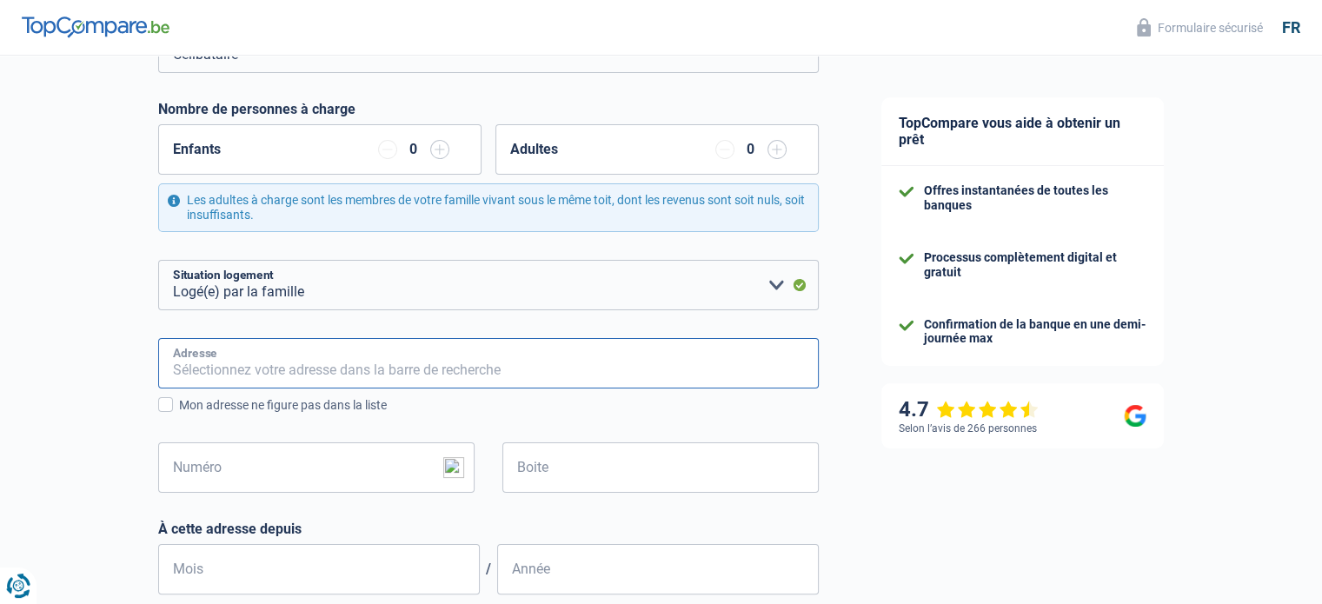
click at [698, 370] on input "Adresse" at bounding box center [488, 363] width 661 height 50
type input "CHEMIN D ELLIGNIES 91 M, 91m, 91"
type input "Belgique"
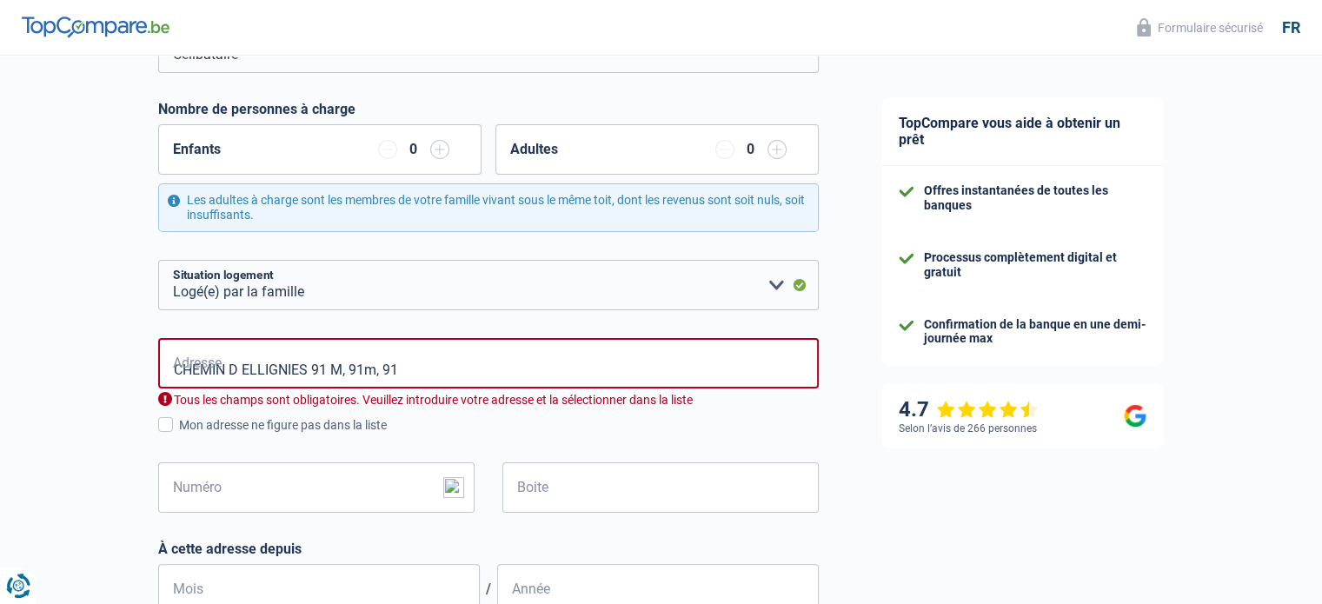
type input "Belgique"
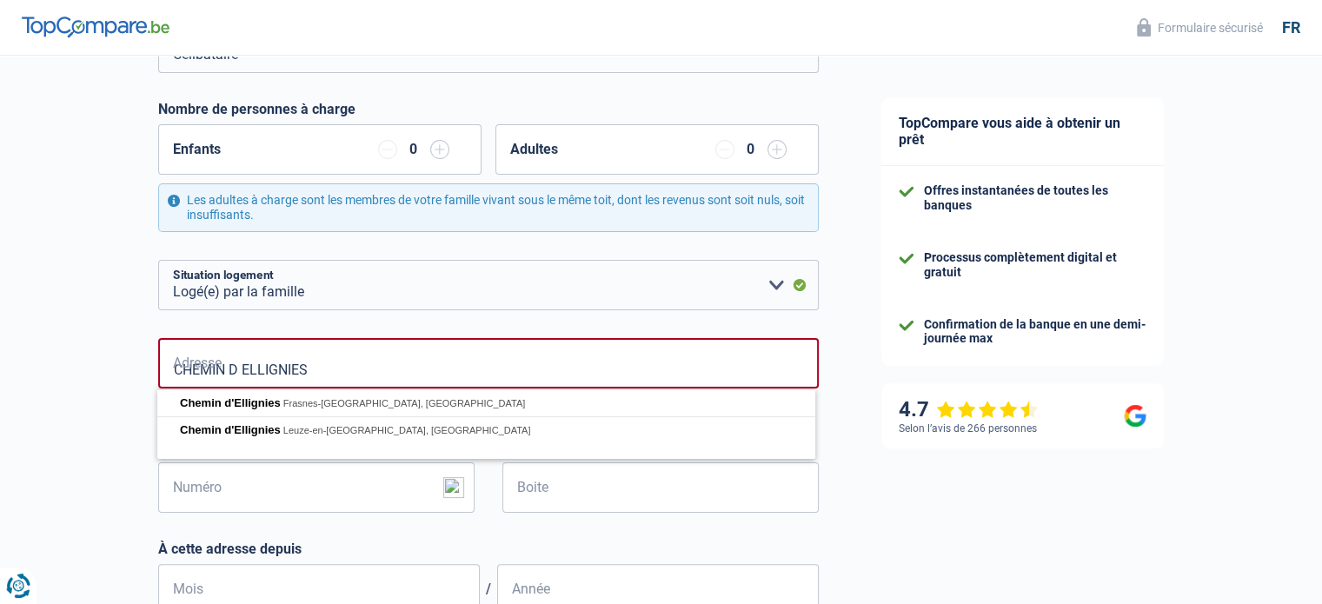
type input "CHEMIN D ELLIGNIES"
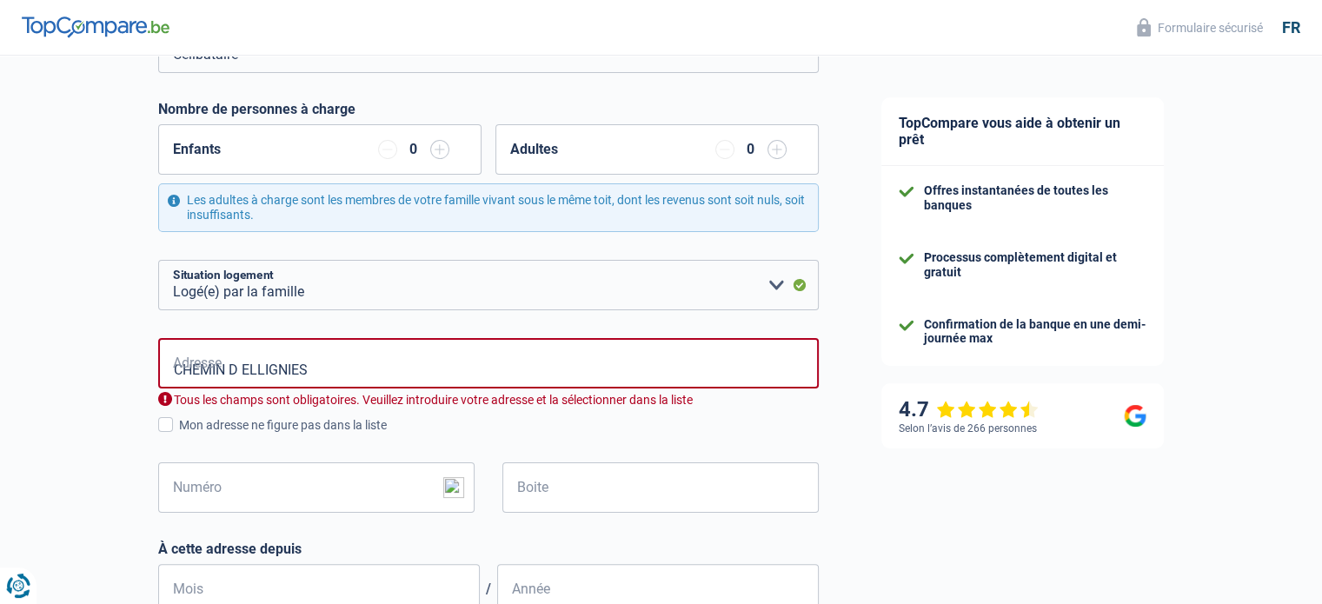
click at [107, 442] on div "Chance de réussite de votre simulation est de 60% 1 2 3 4 5 Rajoutez +20% en co…" at bounding box center [425, 540] width 850 height 1538
click at [229, 501] on input "Numéro" at bounding box center [316, 487] width 316 height 50
type input "91"
click at [569, 482] on input "Boite" at bounding box center [660, 487] width 316 height 50
type input "m"
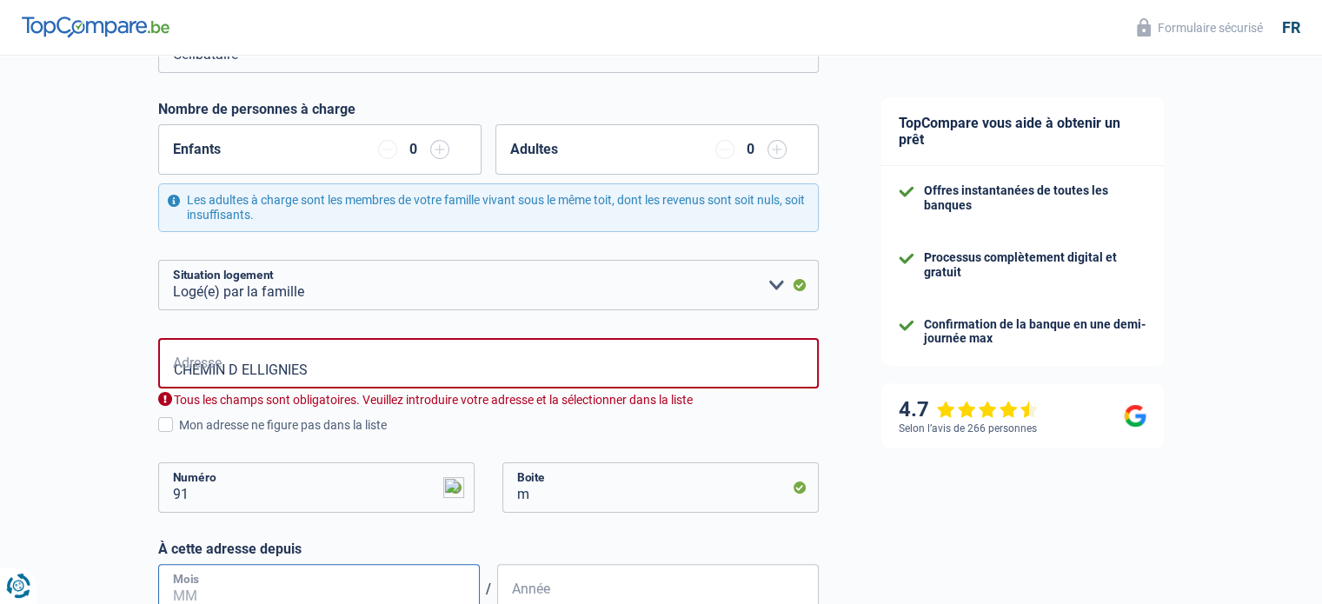
click at [354, 572] on input "Mois" at bounding box center [319, 589] width 322 height 50
type input "04"
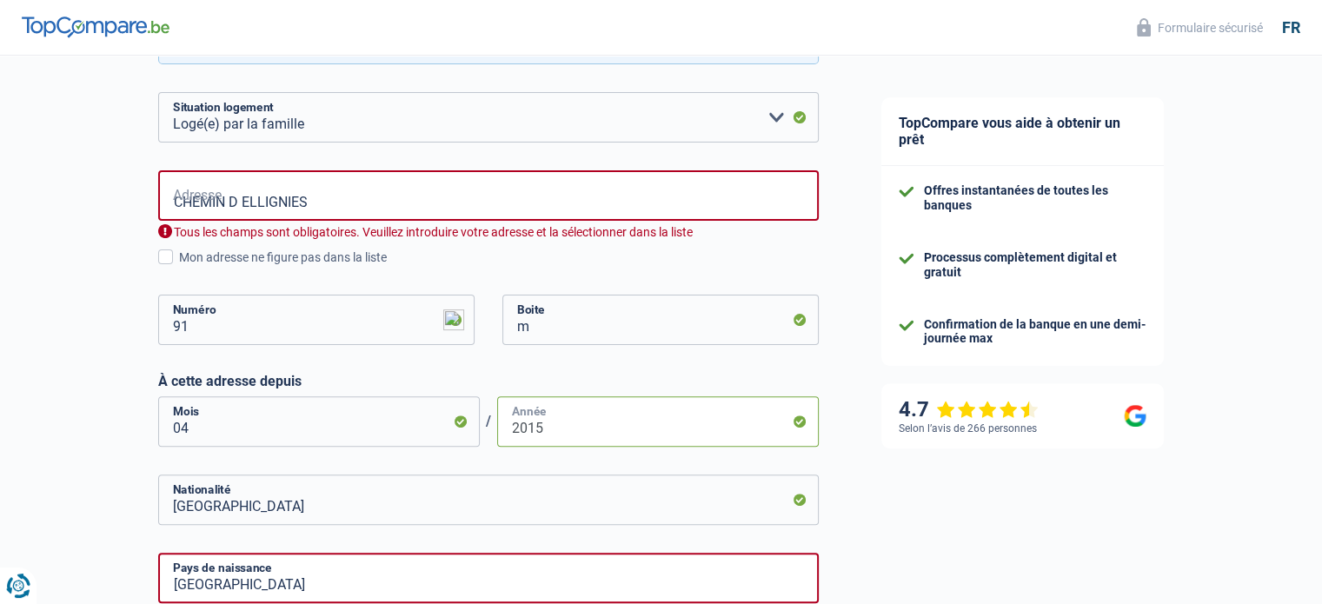
scroll to position [462, 0]
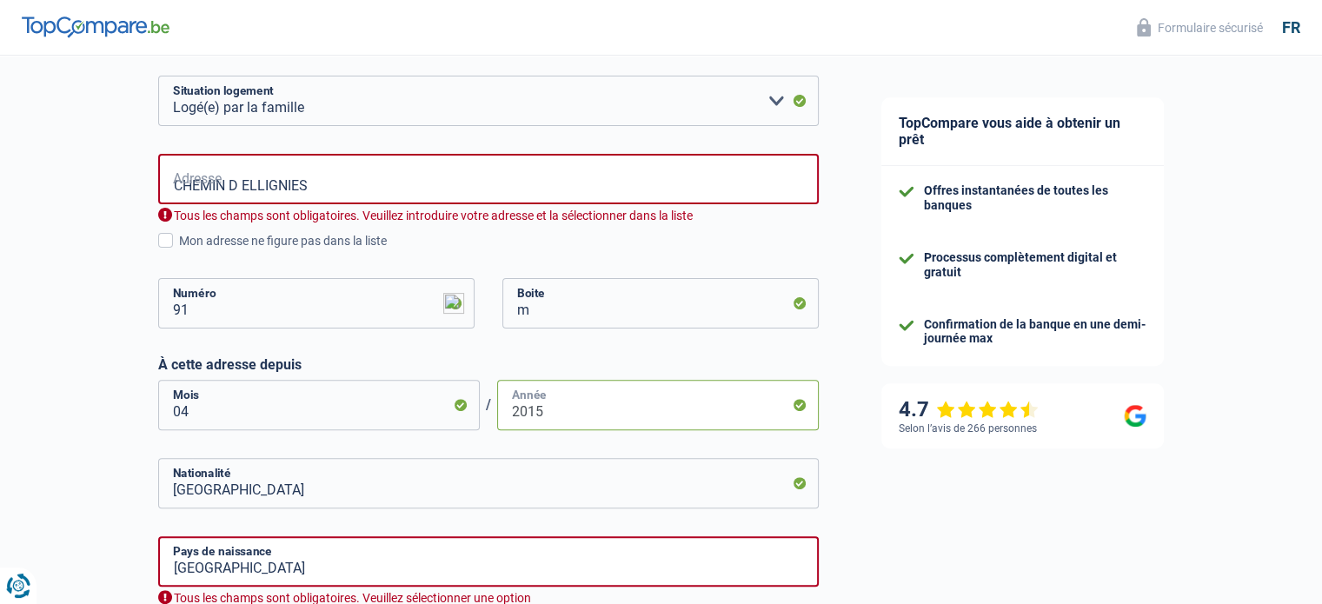
type input "2015"
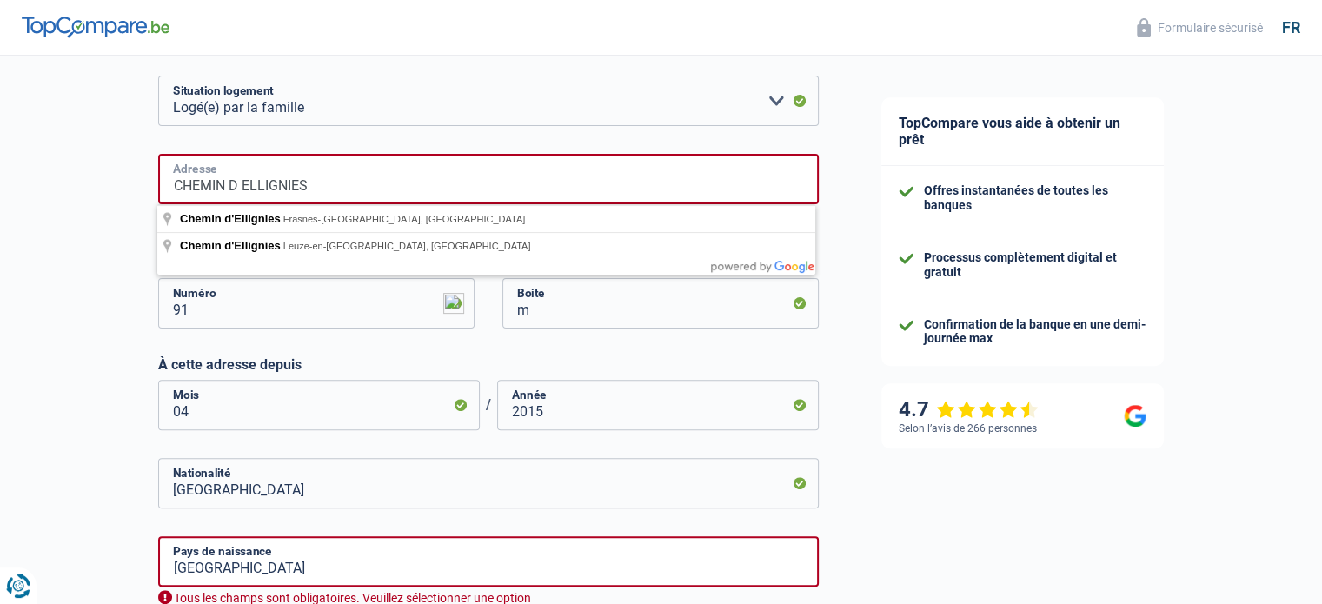
click at [532, 173] on input "CHEMIN D ELLIGNIES" at bounding box center [488, 179] width 661 height 50
type input "Chemin d'Ellignies, Frasnes-lez-Anvaing, Belgique"
select select "BE"
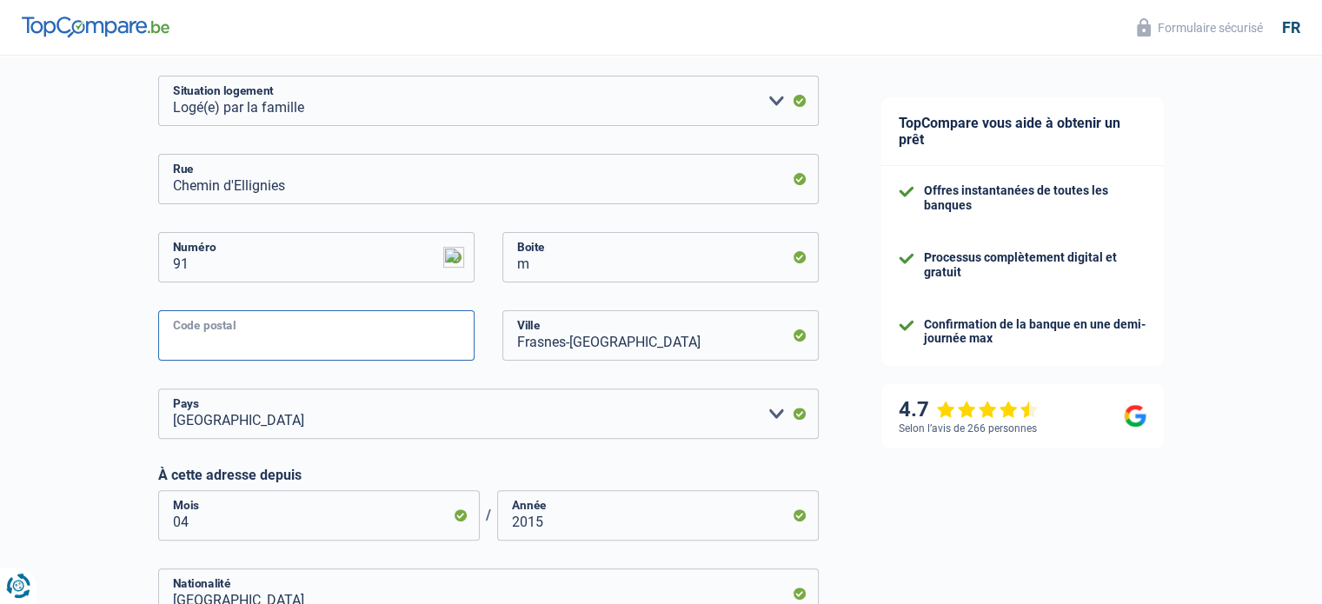
click at [327, 346] on input "Code postal" at bounding box center [316, 335] width 316 height 50
type input "7910"
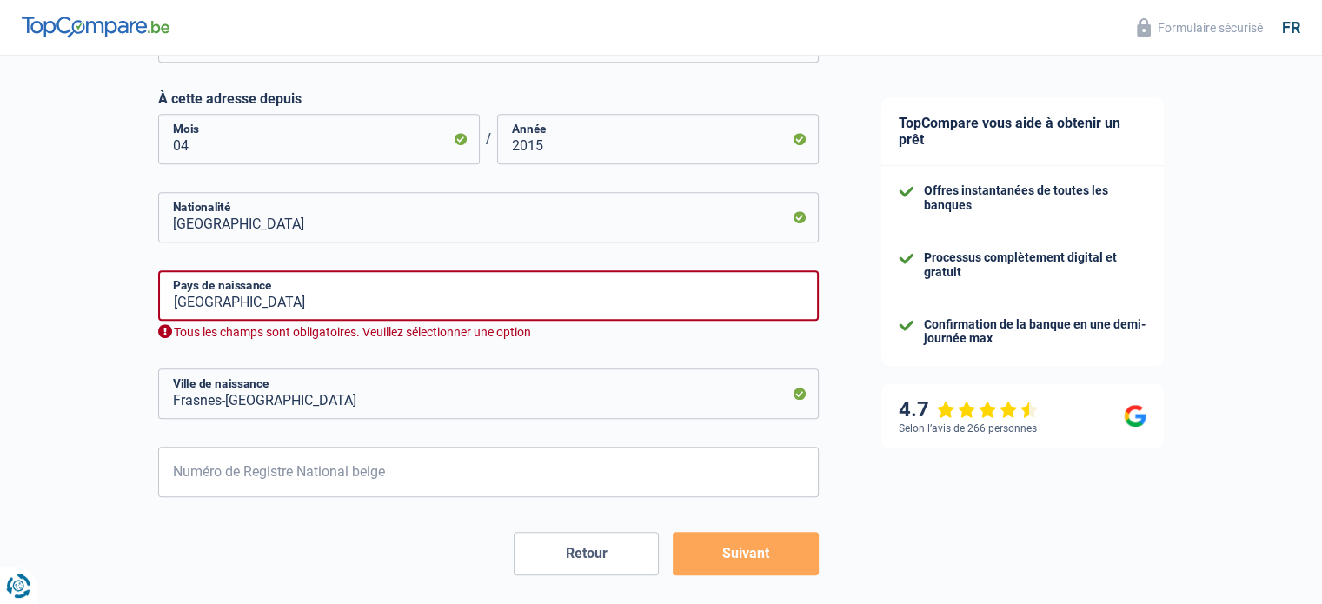
scroll to position [845, 0]
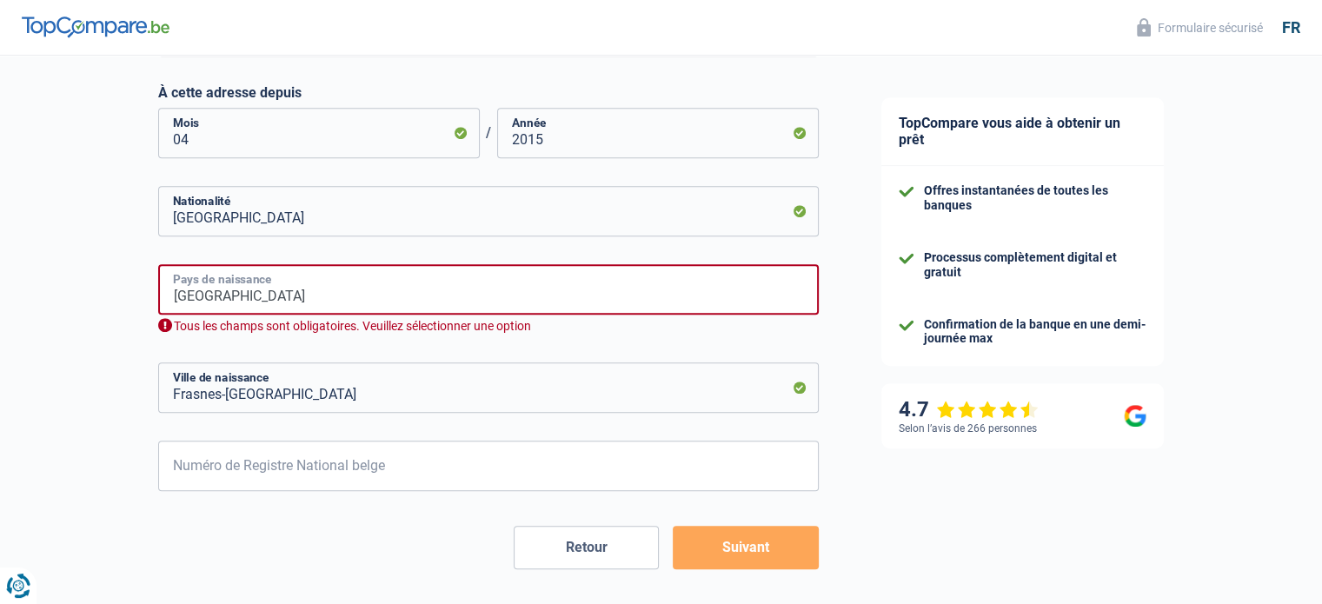
click at [403, 280] on input "Belgique" at bounding box center [488, 289] width 661 height 50
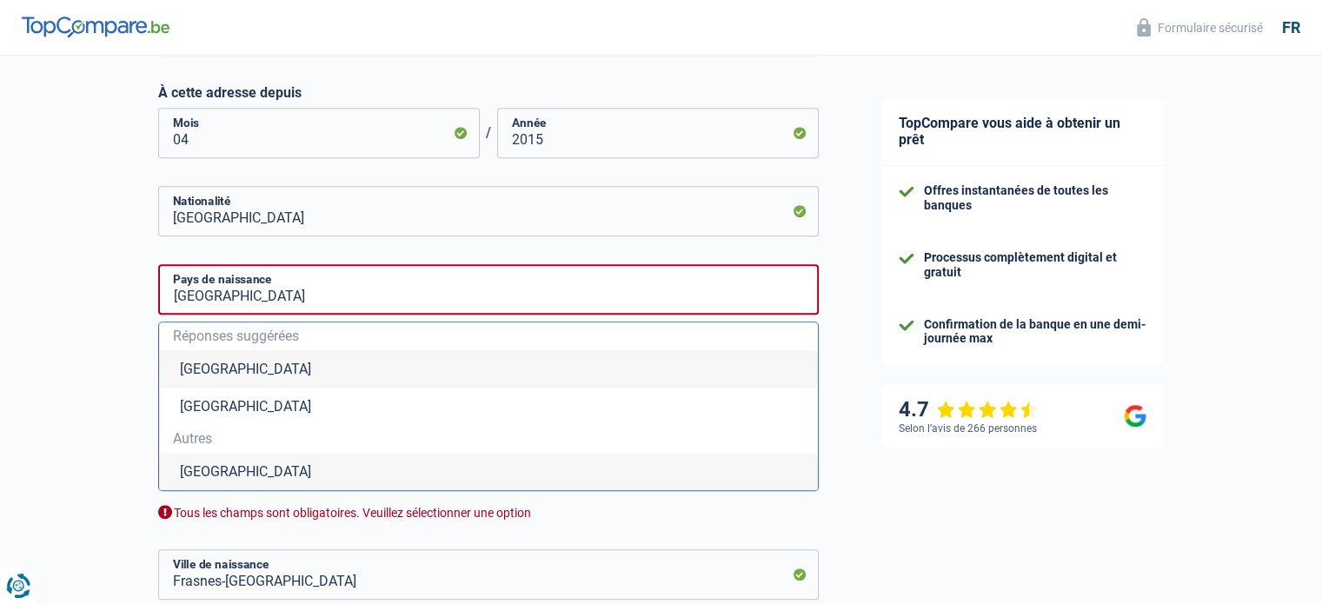
click at [254, 369] on li "Belgique" at bounding box center [488, 368] width 659 height 37
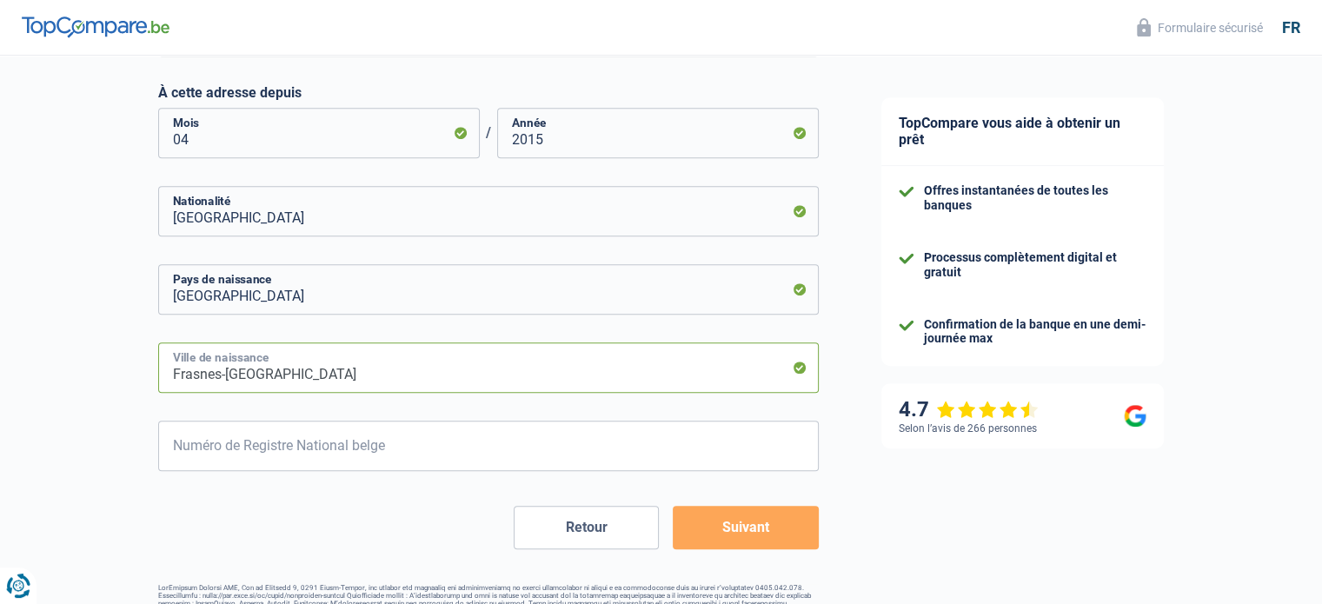
click at [334, 373] on input "Frasnes-lez-Anvaing" at bounding box center [488, 367] width 661 height 50
type input "F"
type input "woluwe saint lambert"
click at [474, 448] on input "Numéro de Registre National belge" at bounding box center [488, 446] width 661 height 50
click at [313, 459] on input "Numéro de Registre National belge" at bounding box center [488, 446] width 661 height 50
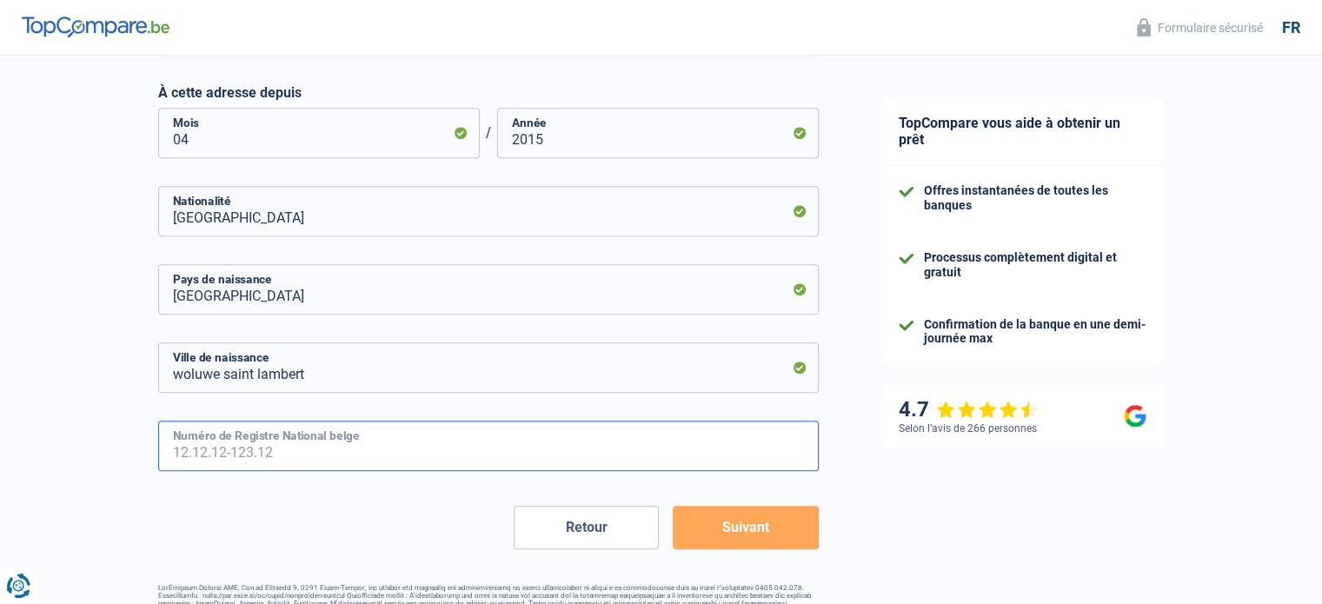
click at [287, 448] on input "Numéro de Registre National belge" at bounding box center [488, 446] width 661 height 50
